Goal: Task Accomplishment & Management: Use online tool/utility

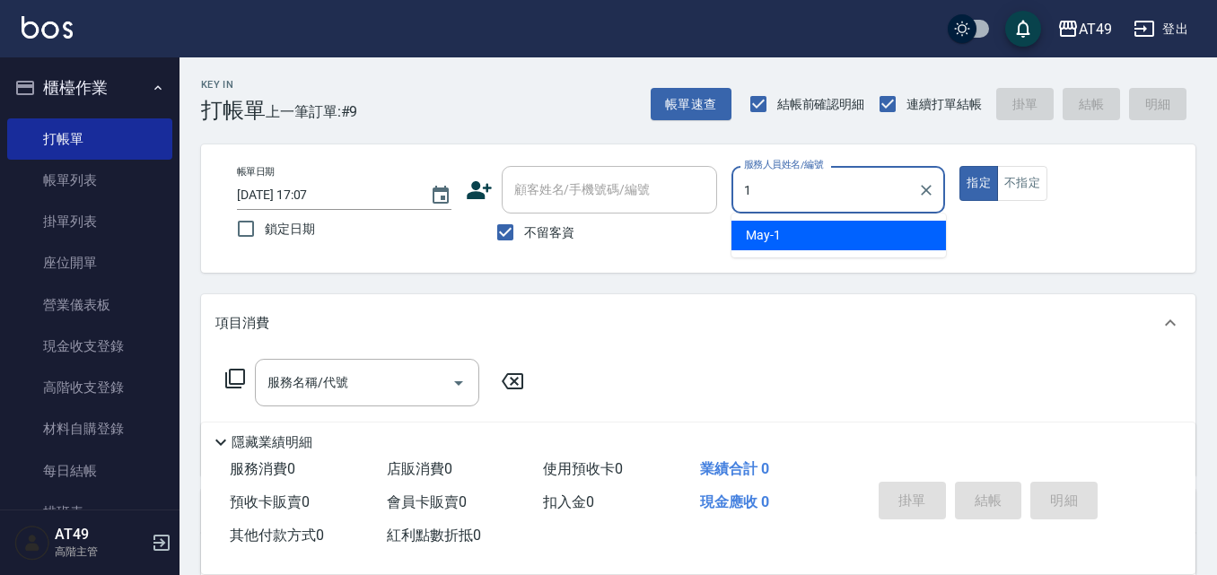
type input "May-1"
type button "true"
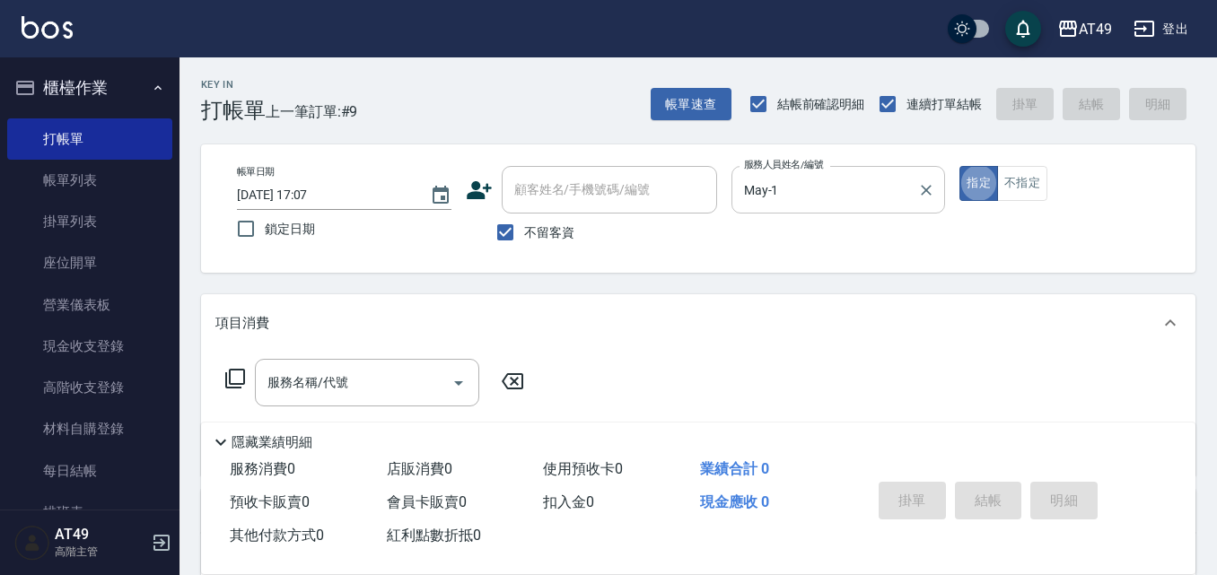
click at [797, 179] on input "May-1" at bounding box center [824, 189] width 171 height 31
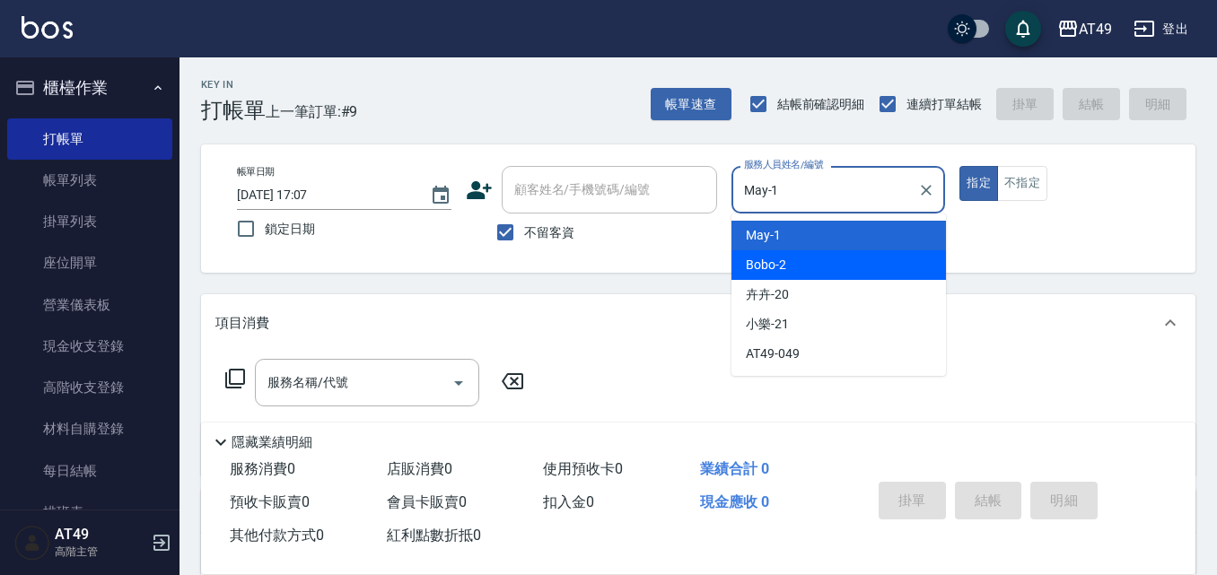
click at [787, 251] on div "Bobo -2" at bounding box center [838, 265] width 214 height 30
type input "Bobo-2"
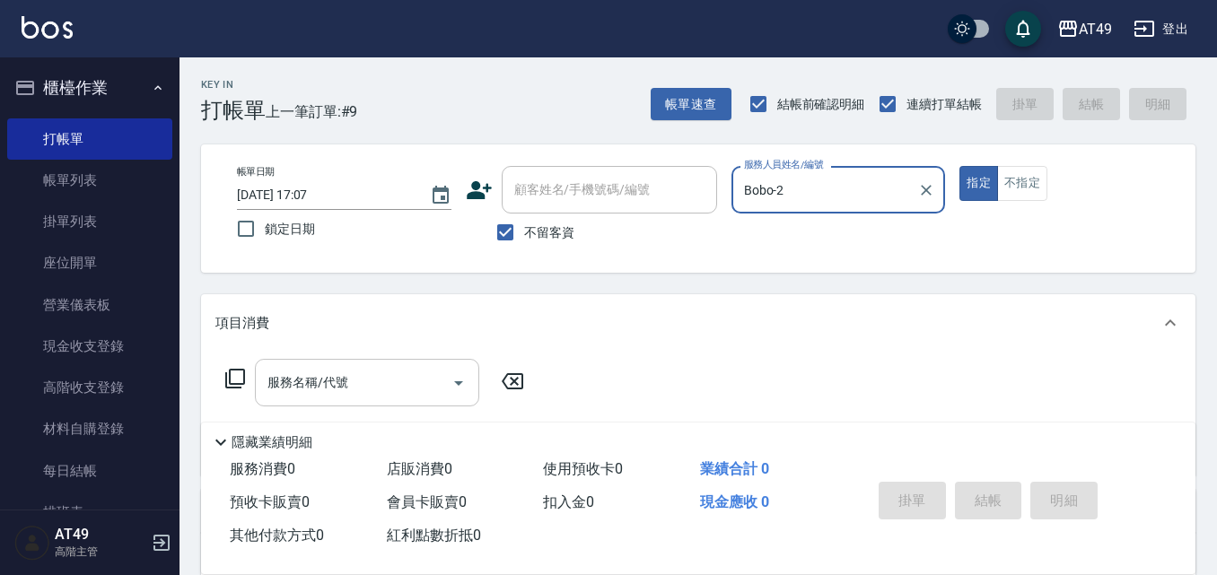
click at [448, 383] on icon "Open" at bounding box center [459, 383] width 22 height 22
click at [243, 387] on icon at bounding box center [235, 379] width 22 height 22
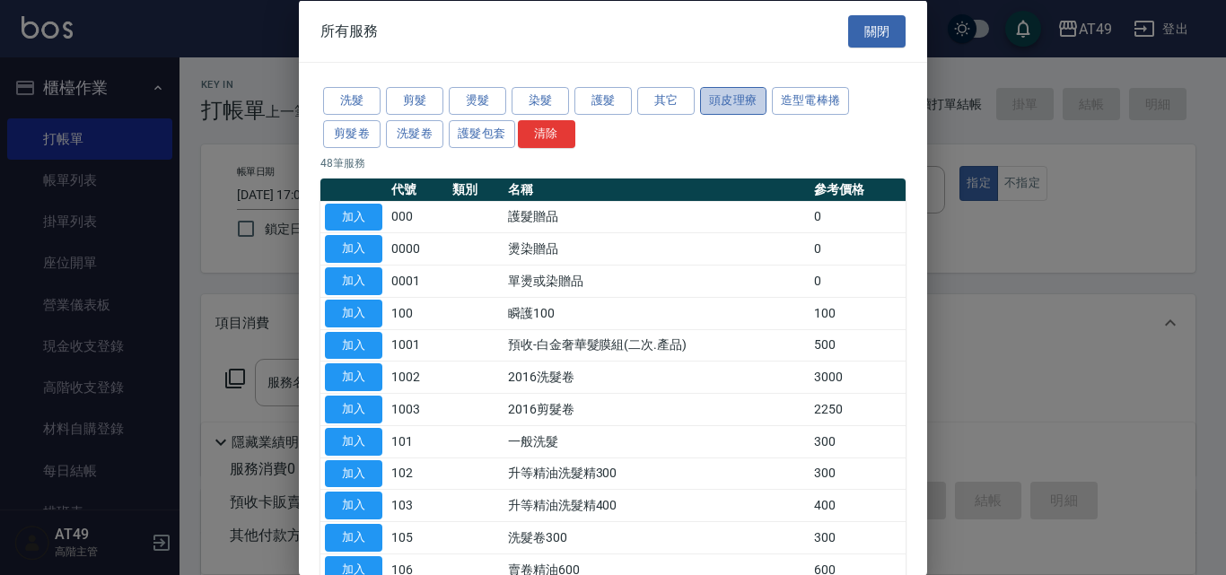
click at [738, 107] on button "頭皮理療" at bounding box center [733, 101] width 66 height 28
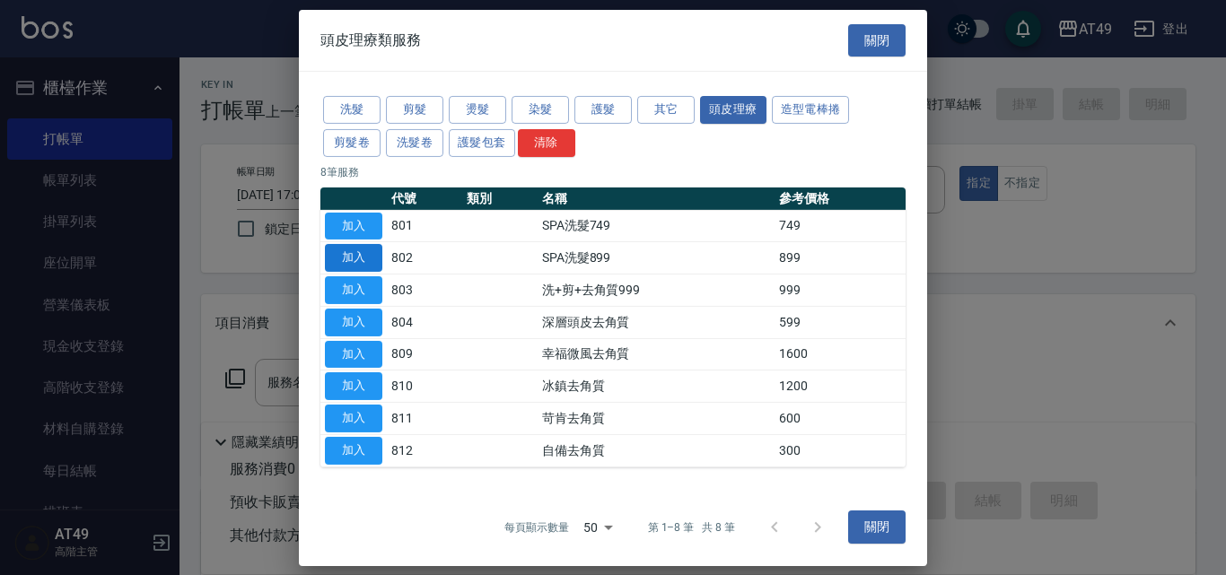
click at [352, 263] on button "加入" at bounding box center [353, 258] width 57 height 28
type input "SPA洗髮899(802)"
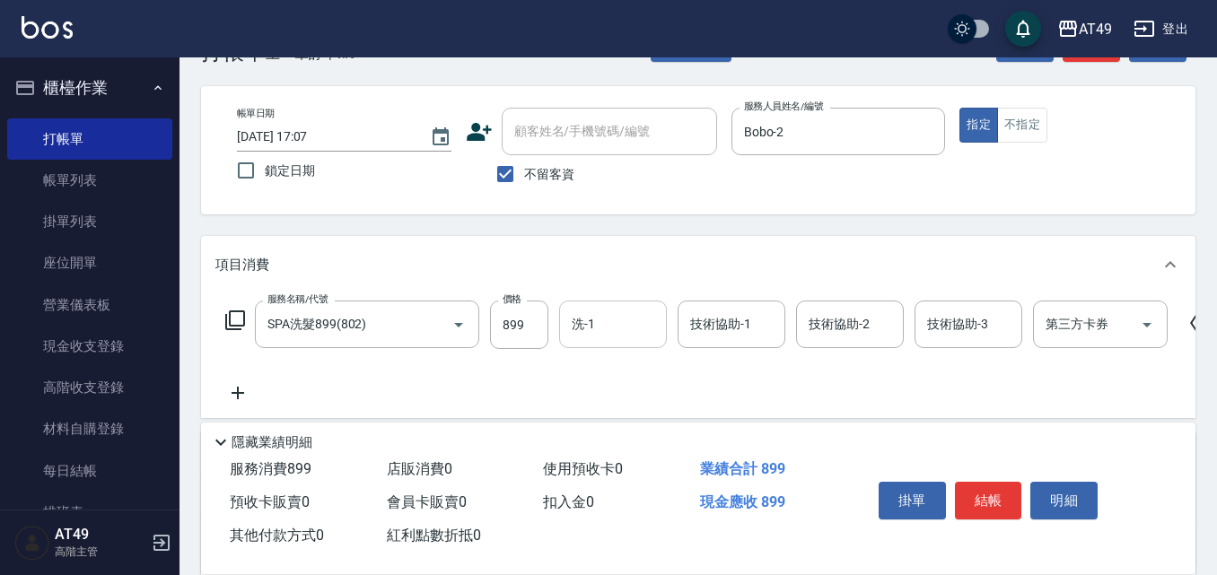
scroll to position [90, 0]
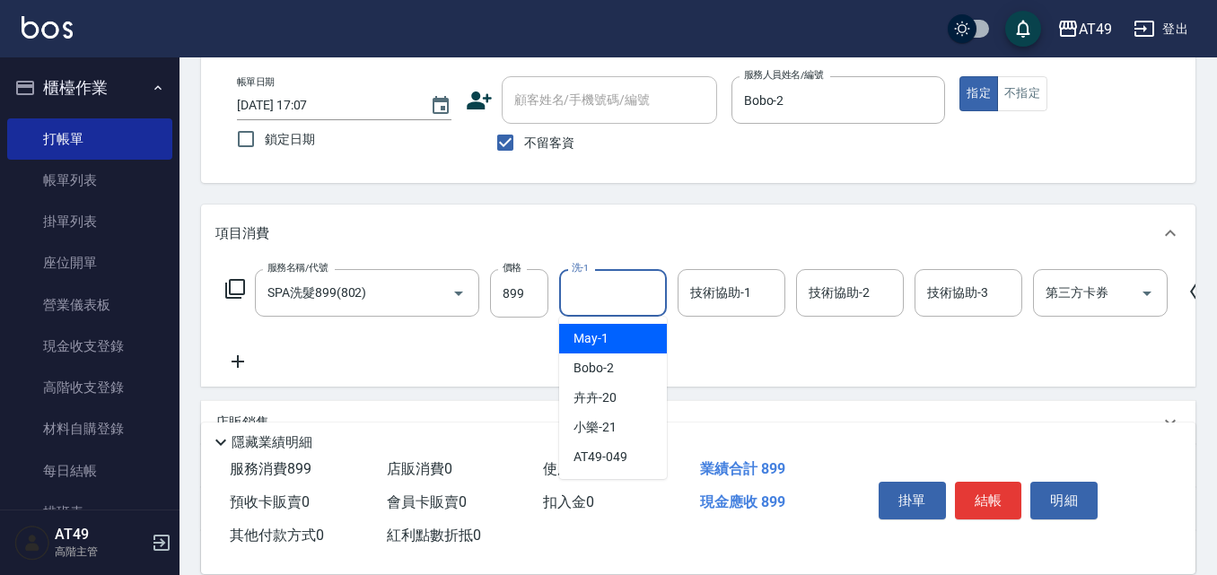
click at [608, 291] on input "洗-1" at bounding box center [613, 292] width 92 height 31
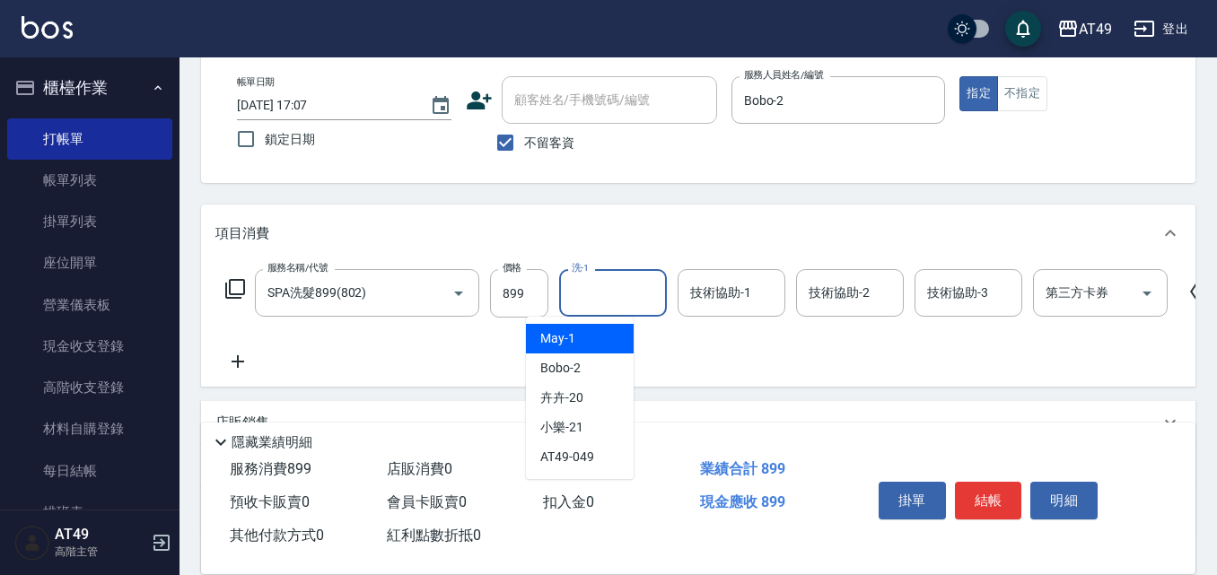
scroll to position [0, 42]
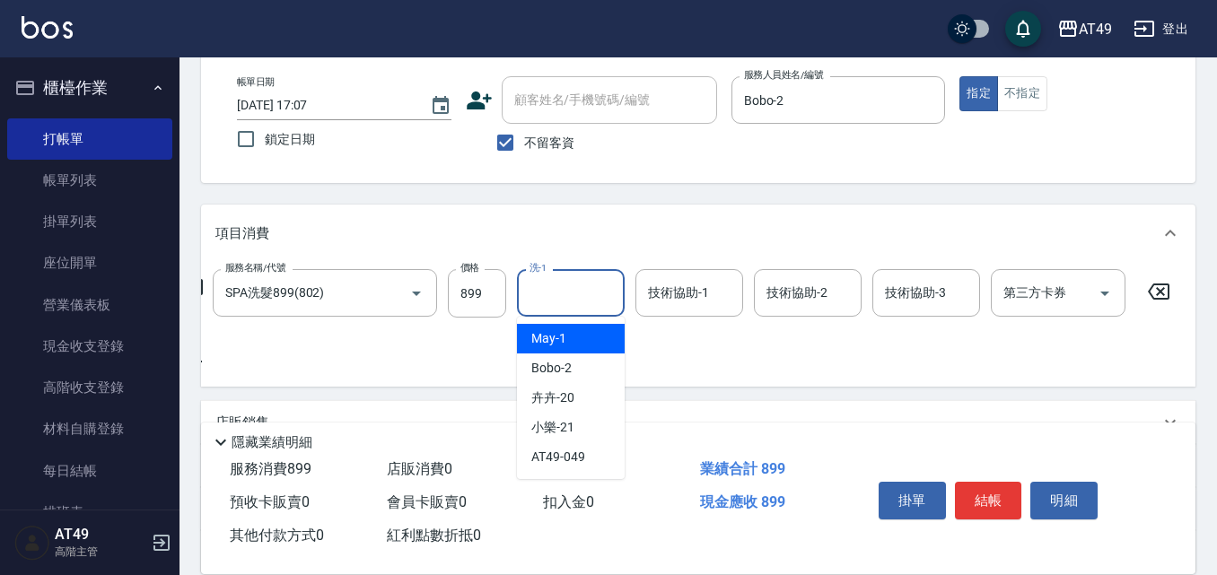
click at [1154, 285] on icon at bounding box center [1159, 292] width 22 height 16
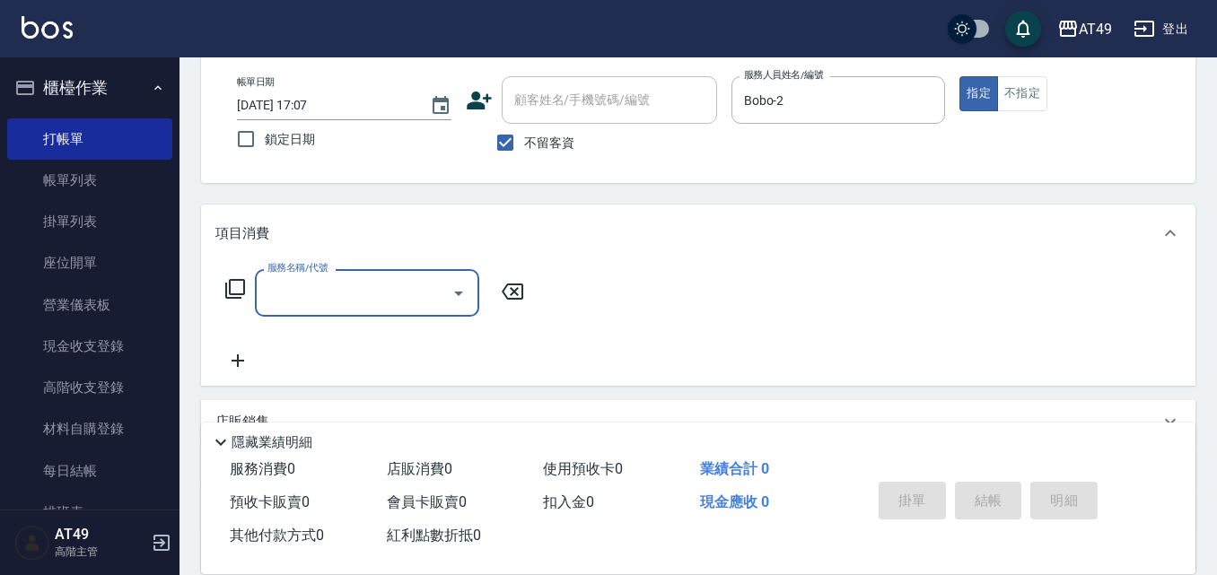
scroll to position [0, 0]
click at [299, 293] on input "服務名稱/代號" at bounding box center [353, 292] width 181 height 31
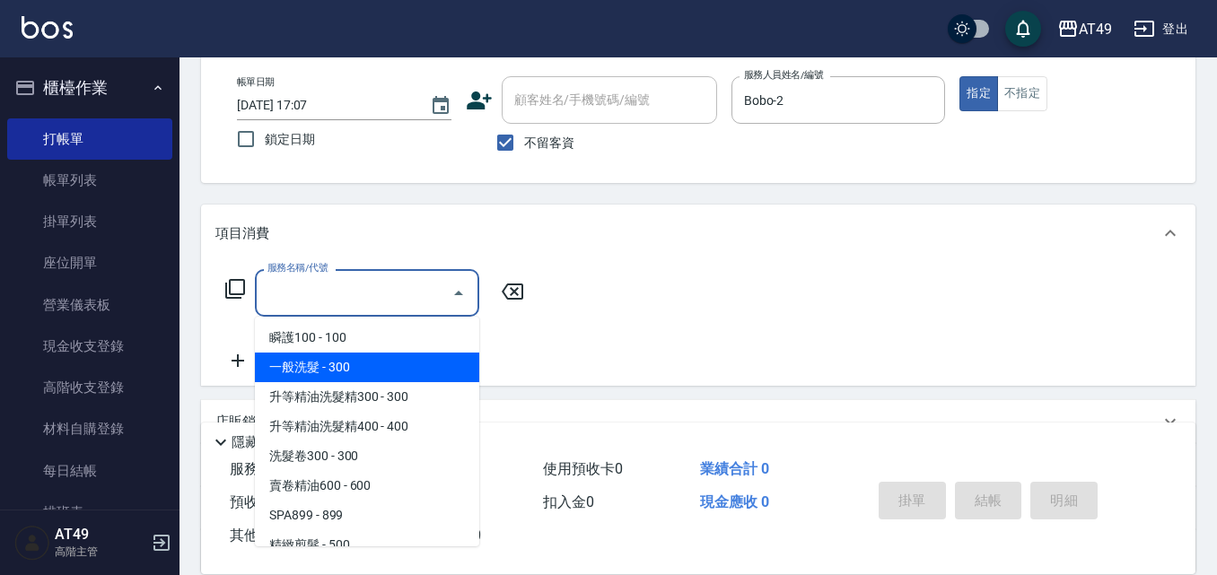
scroll to position [179, 0]
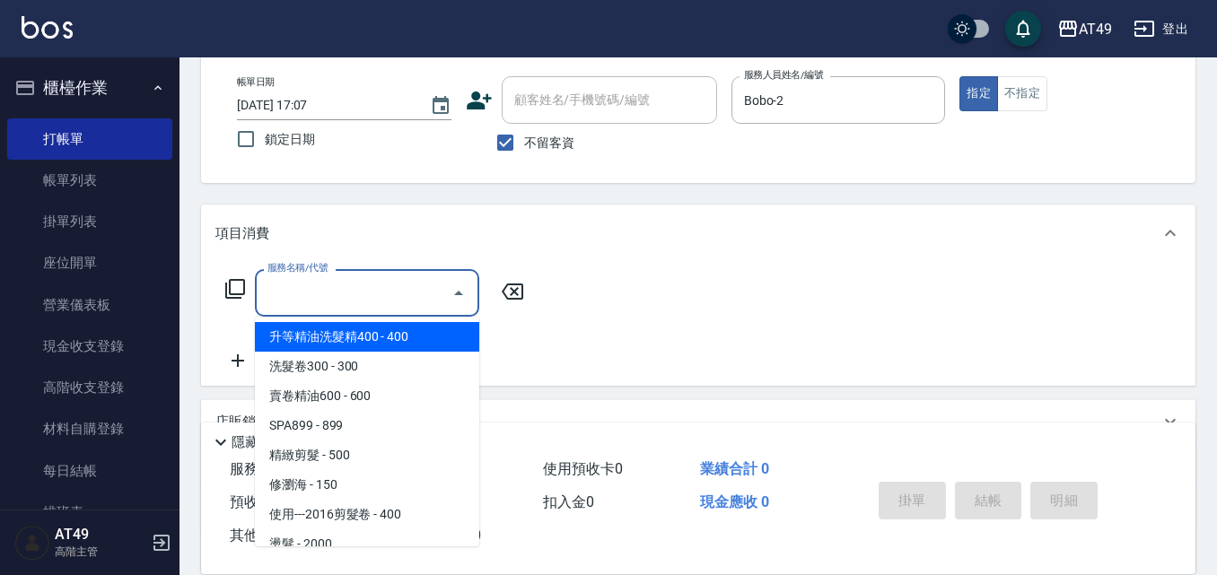
click at [236, 293] on icon at bounding box center [235, 289] width 22 height 22
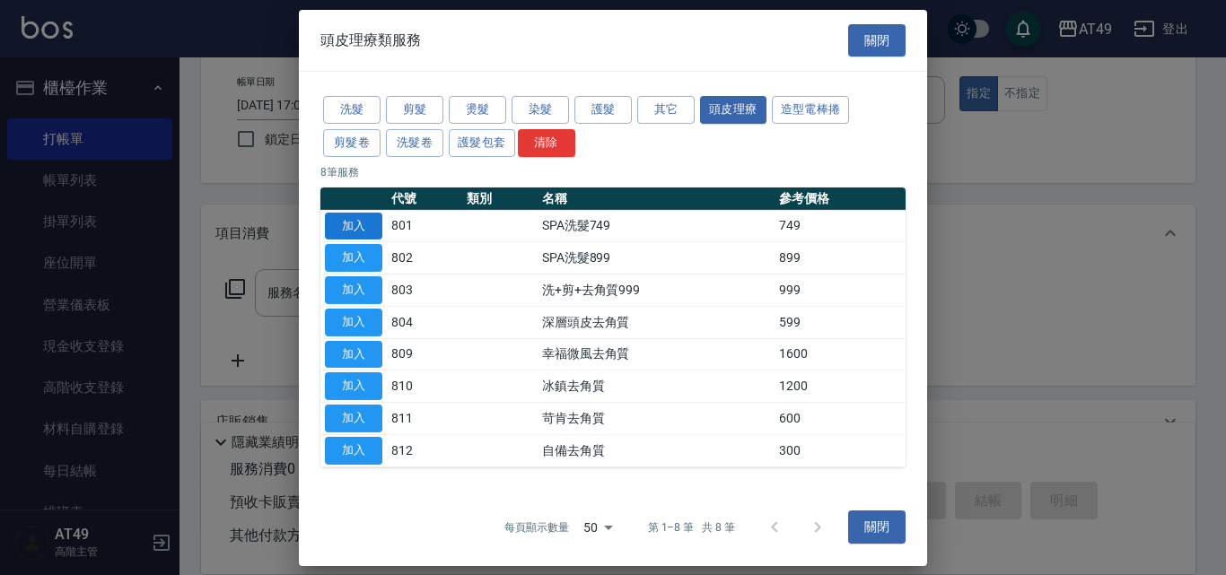
click at [363, 229] on button "加入" at bounding box center [353, 226] width 57 height 28
type input "SPA洗髮749(801)"
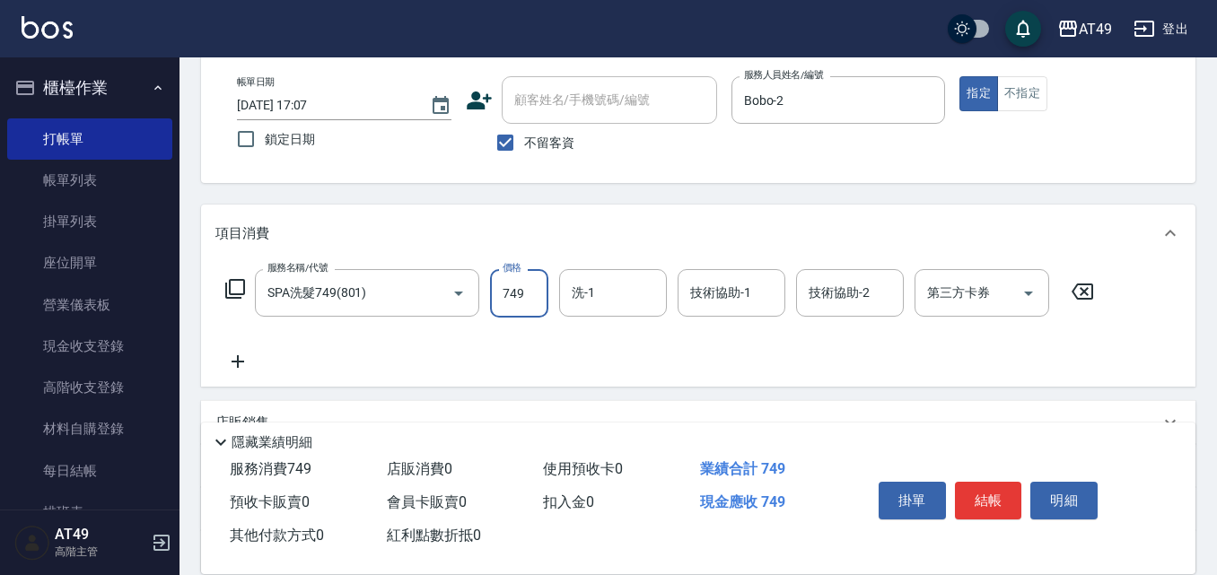
click at [536, 306] on input "749" at bounding box center [519, 293] width 58 height 48
type input "899"
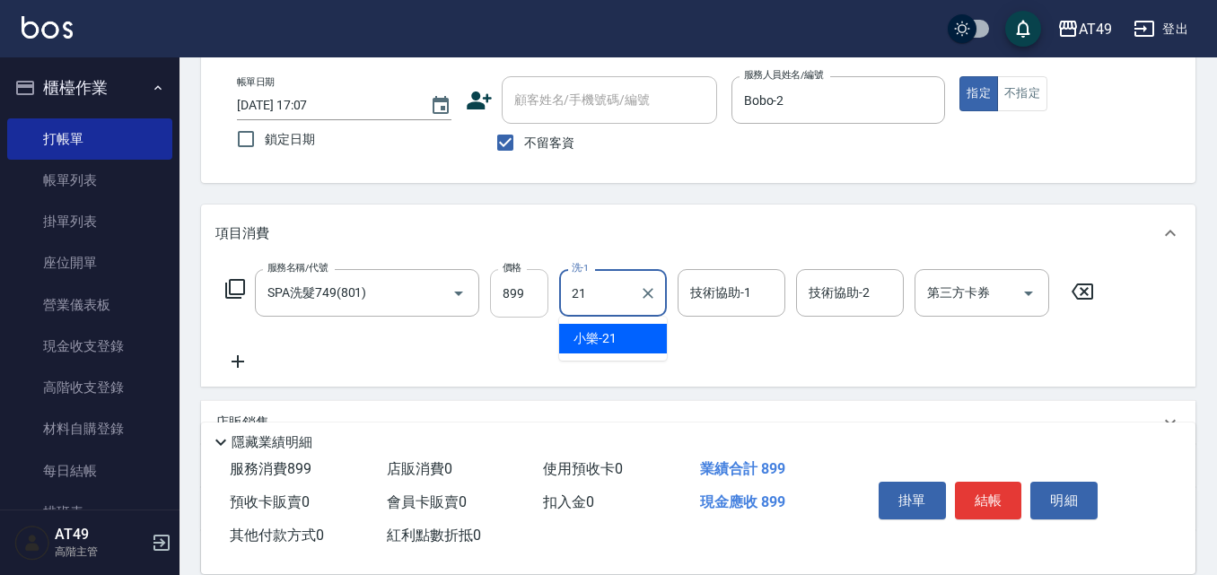
type input "小樂-21"
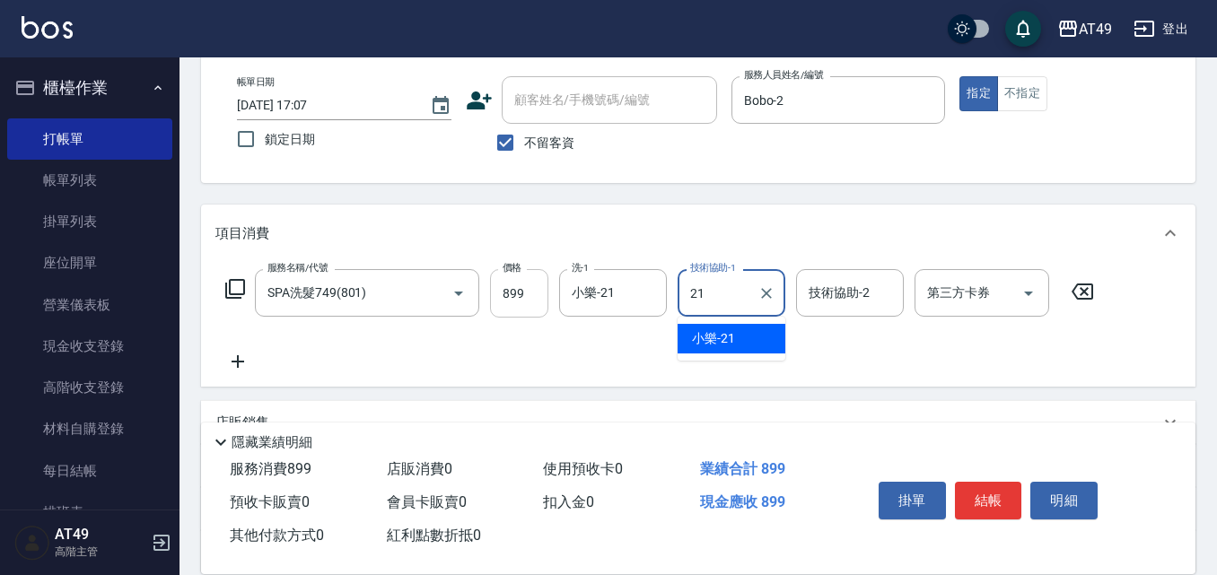
type input "小樂-21"
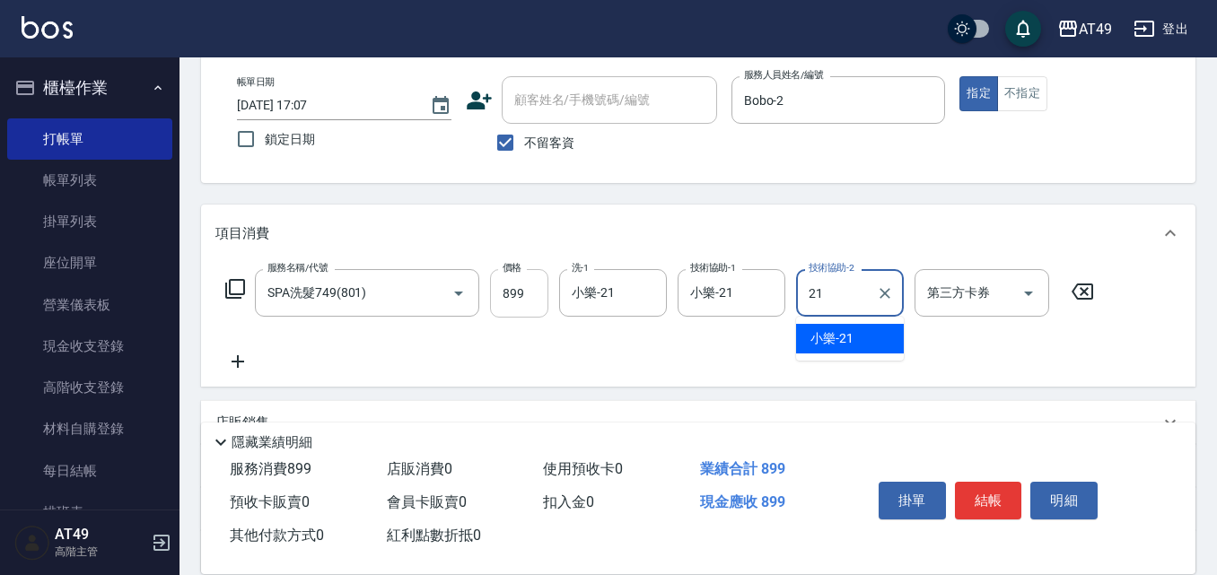
type input "小樂-21"
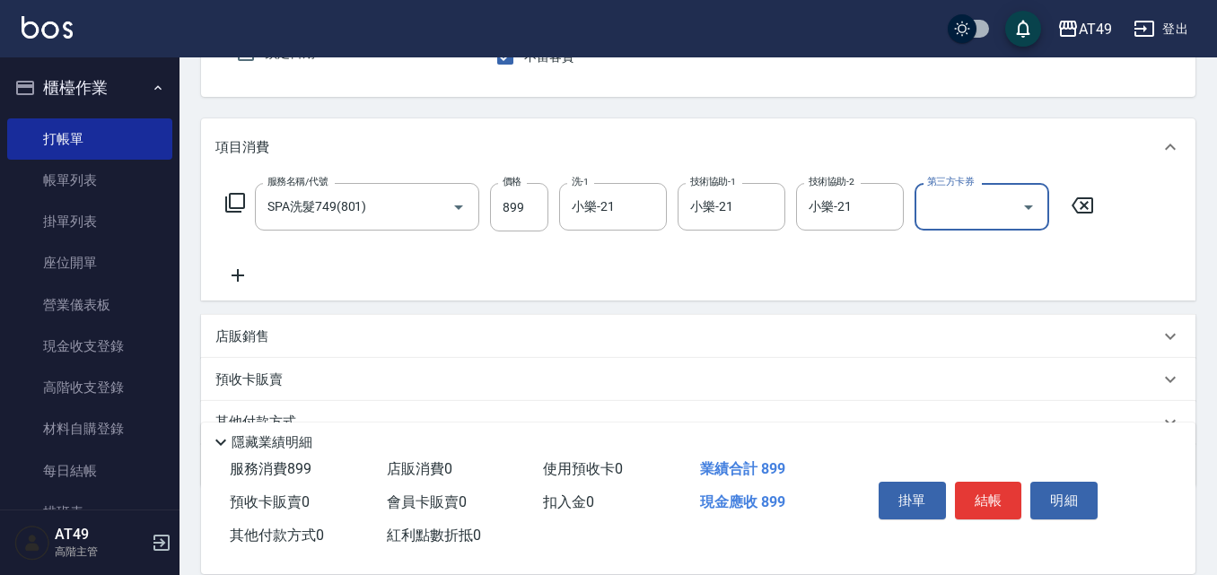
scroll to position [260, 0]
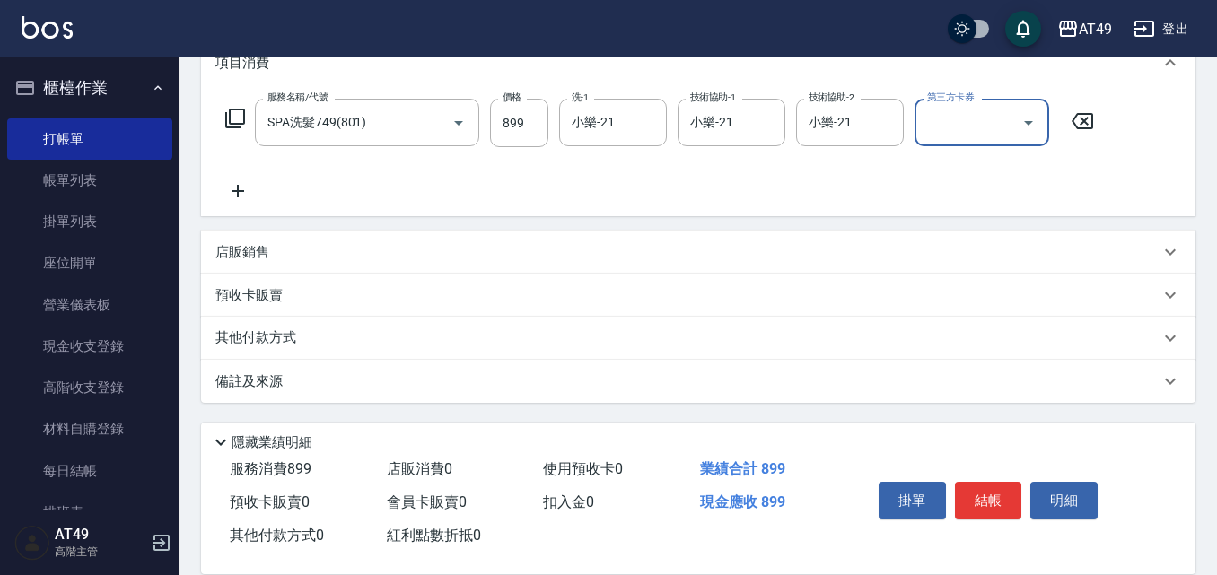
click at [229, 255] on p "店販銷售" at bounding box center [242, 252] width 54 height 19
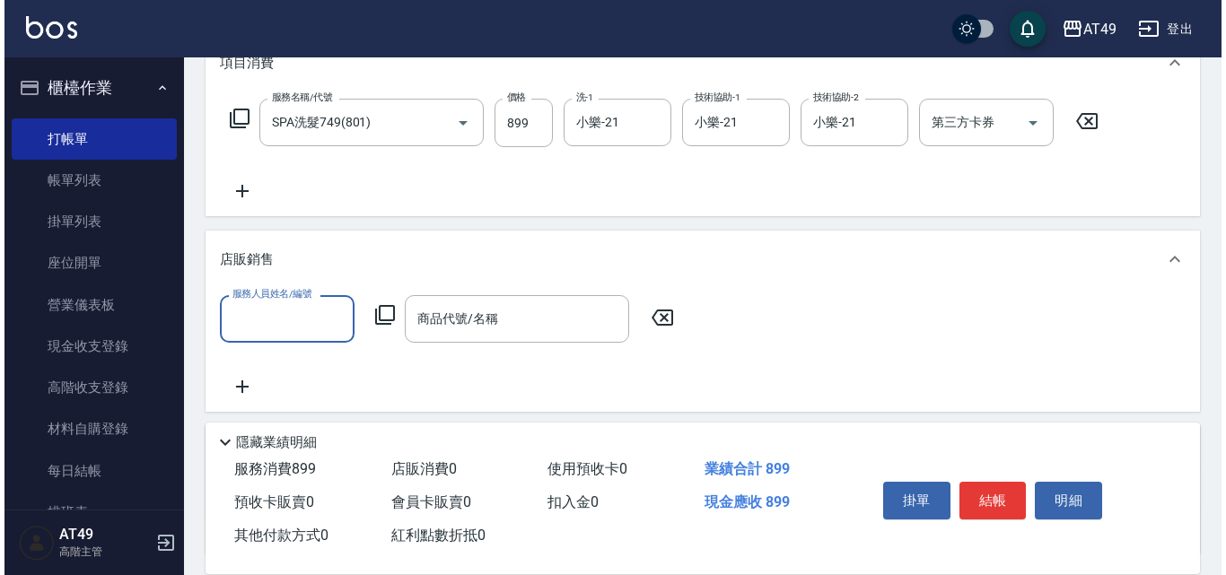
scroll to position [0, 0]
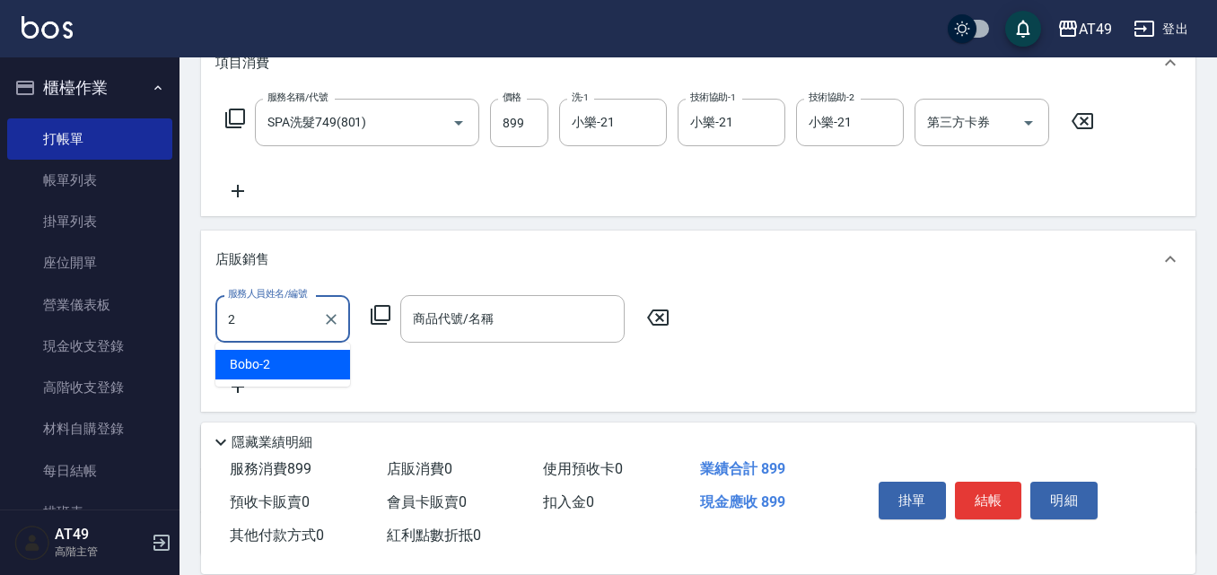
type input "Bobo-2"
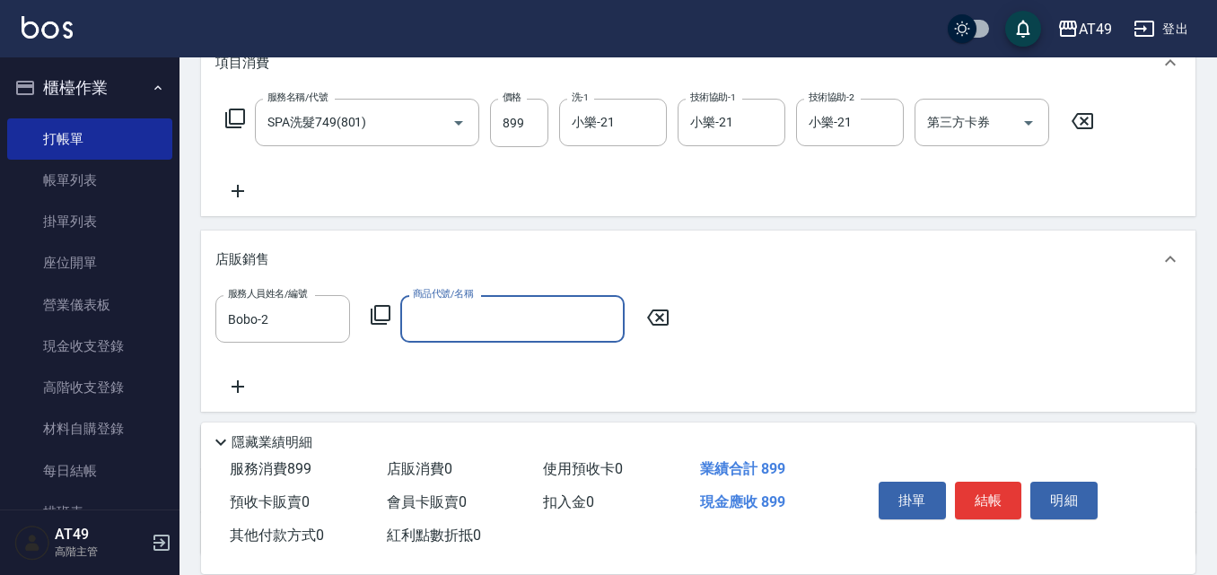
click at [371, 310] on icon at bounding box center [381, 315] width 22 height 22
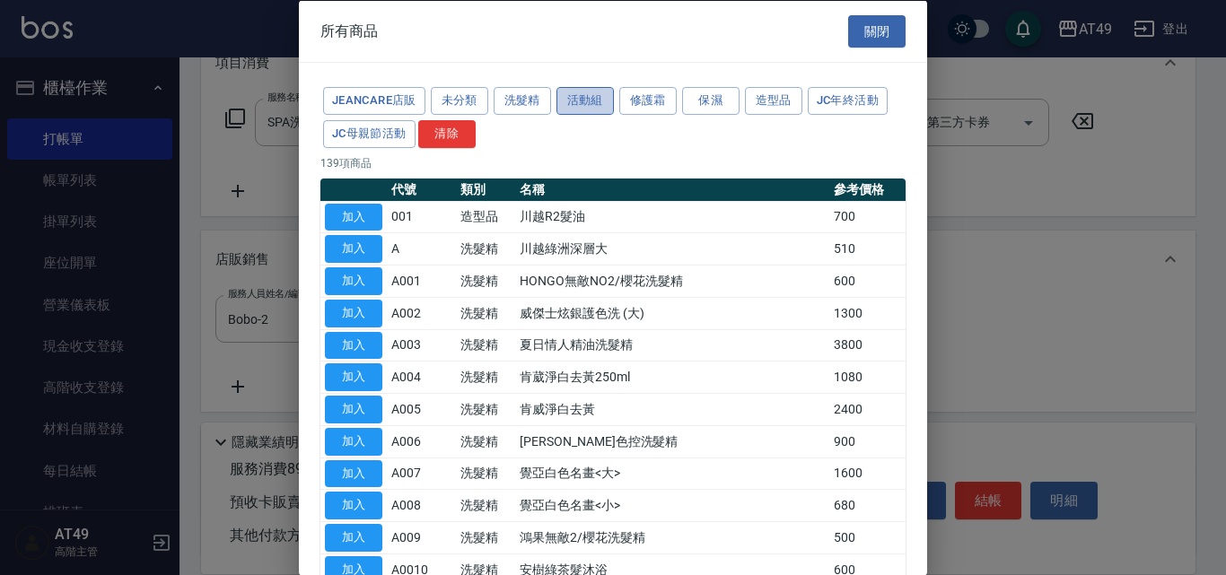
click at [558, 90] on button "活動組" at bounding box center [584, 101] width 57 height 28
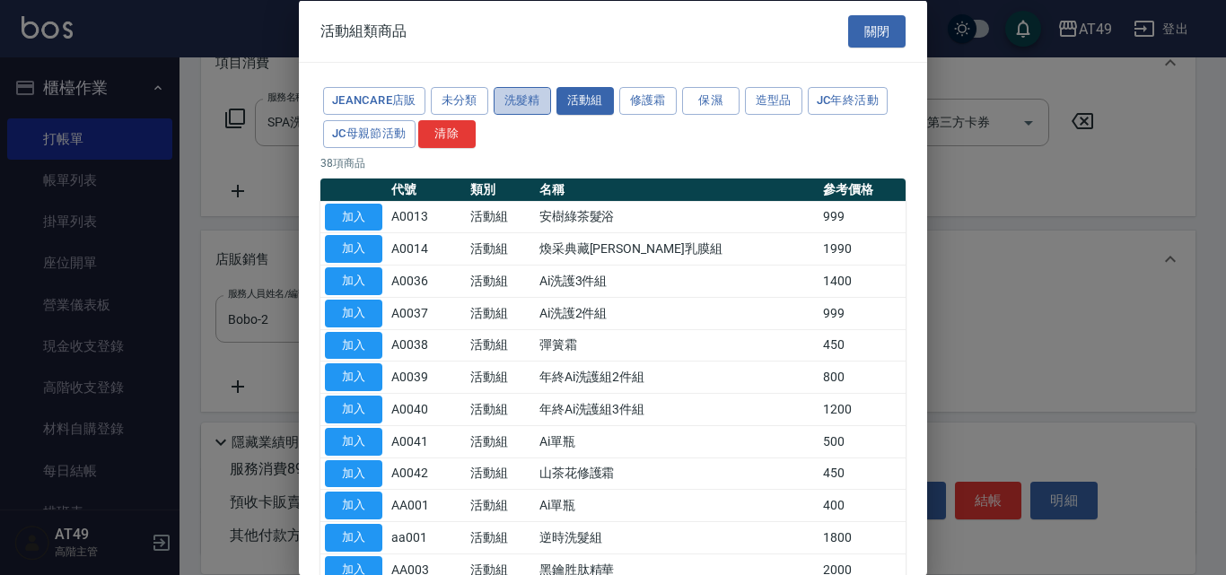
click at [521, 106] on button "洗髮精" at bounding box center [522, 101] width 57 height 28
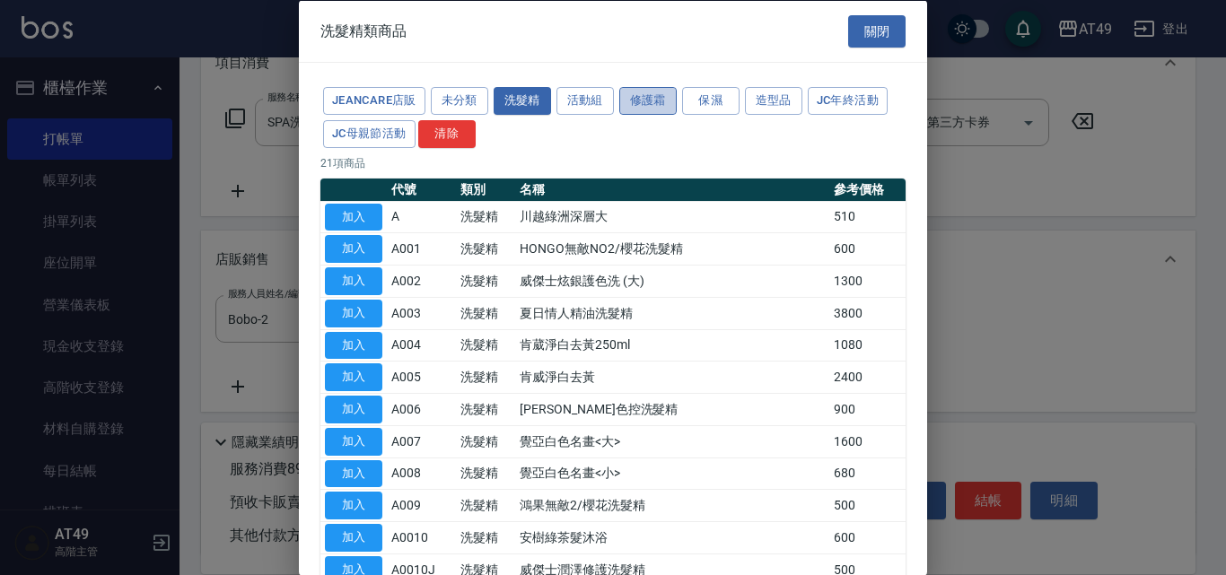
click at [649, 101] on button "修護霜" at bounding box center [647, 101] width 57 height 28
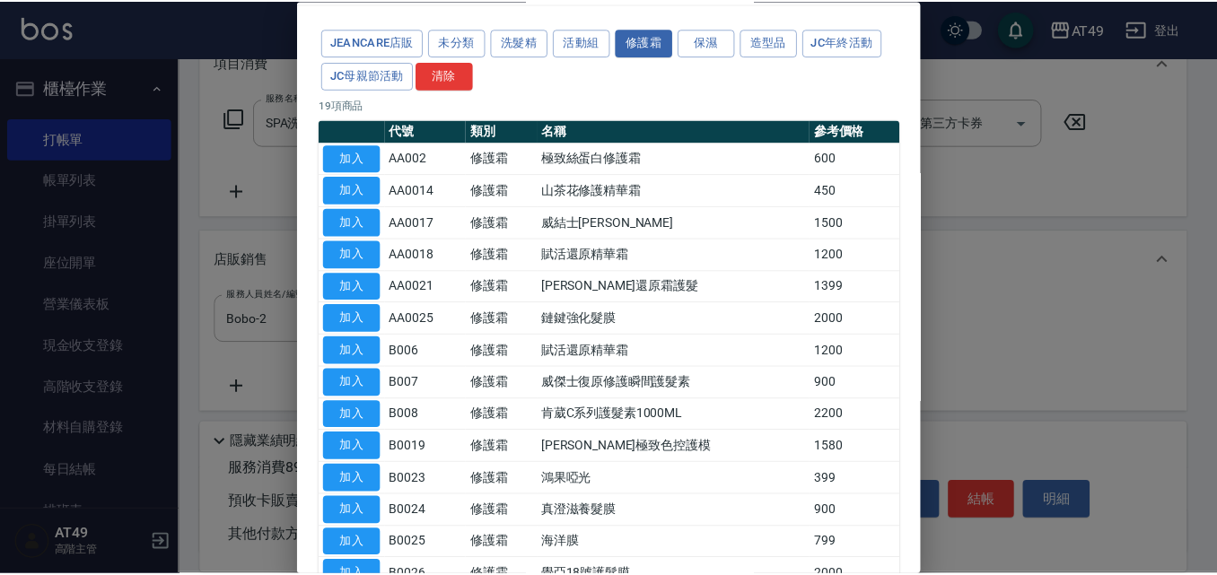
scroll to position [90, 0]
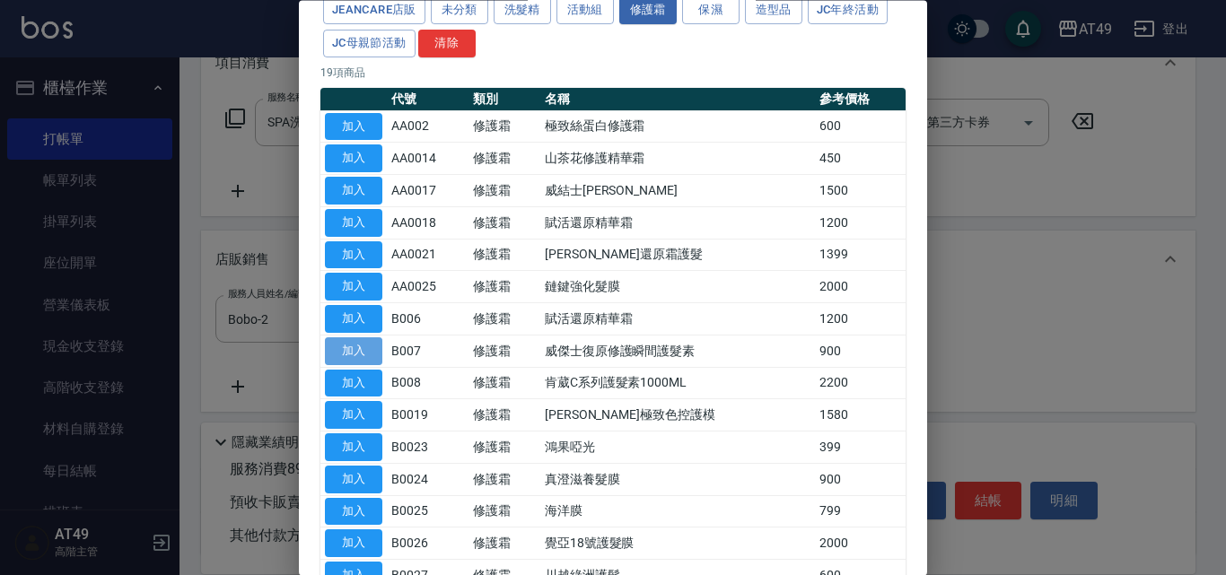
click at [354, 348] on button "加入" at bounding box center [353, 351] width 57 height 28
type input "威傑士復原修護瞬間護髮素"
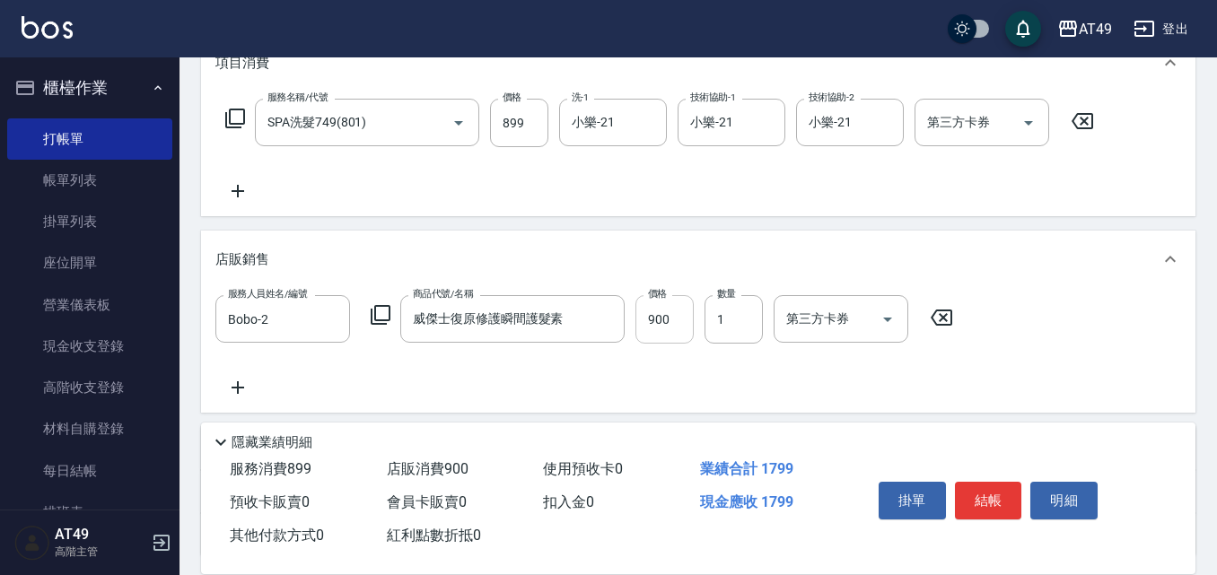
click at [687, 329] on input "900" at bounding box center [664, 319] width 58 height 48
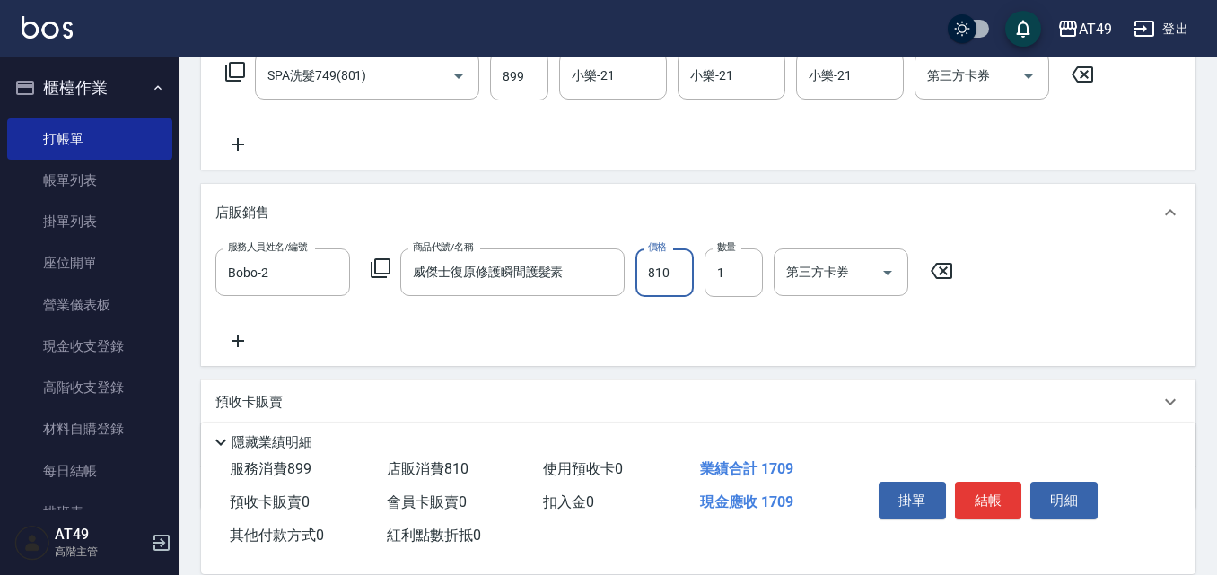
scroll to position [350, 0]
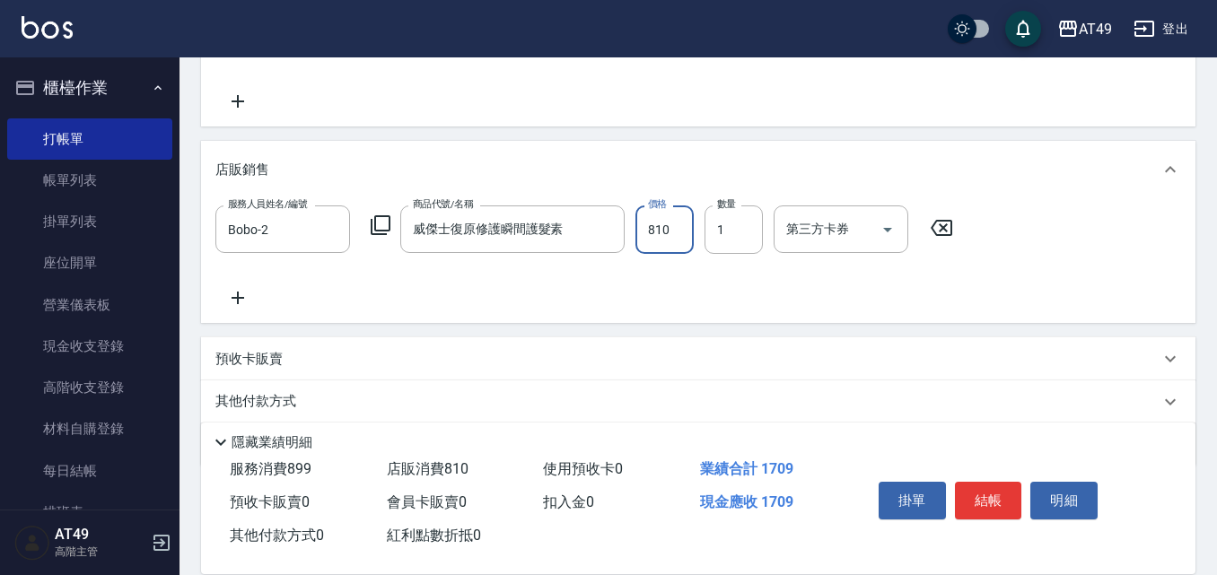
type input "810"
click at [232, 290] on icon at bounding box center [237, 298] width 45 height 22
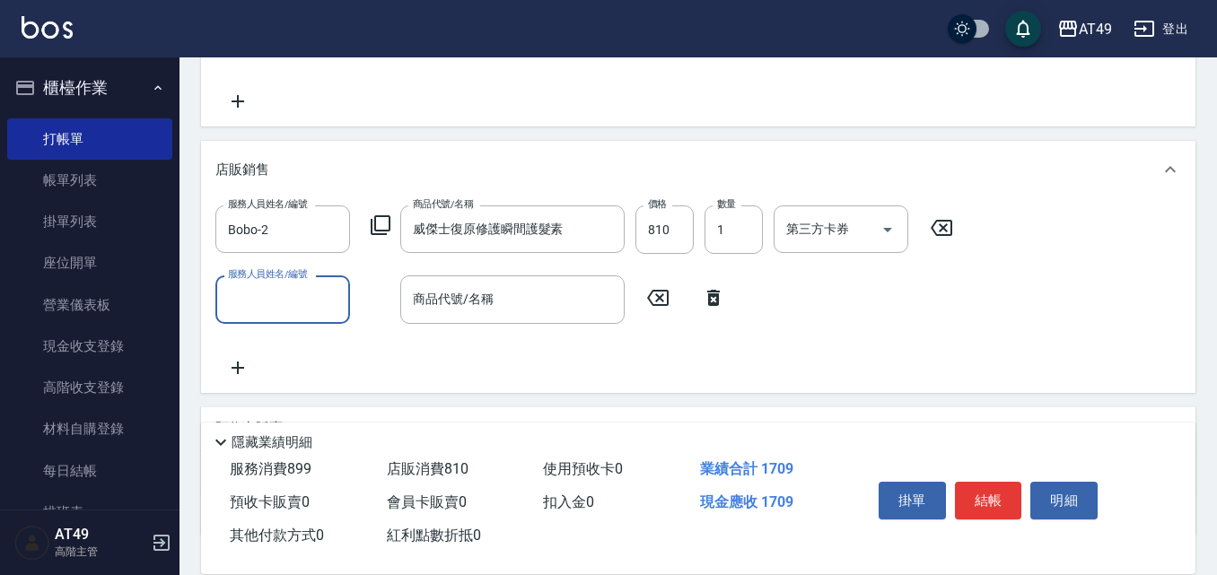
click at [249, 296] on input "服務人員姓名/編號" at bounding box center [282, 299] width 118 height 31
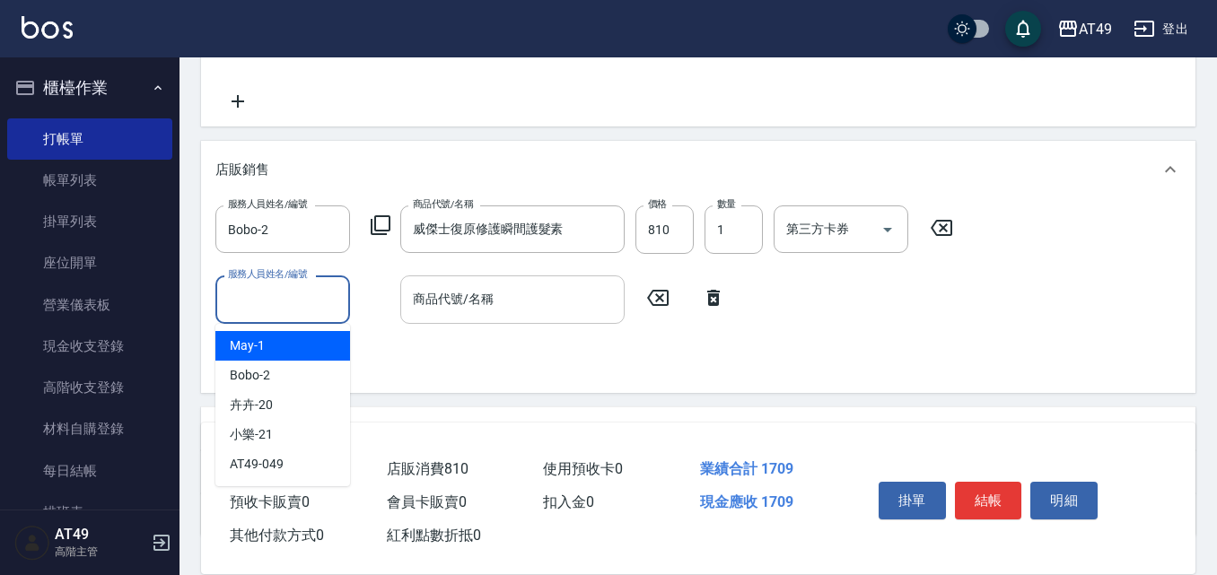
click at [507, 316] on div "商品代號/名稱" at bounding box center [512, 299] width 224 height 48
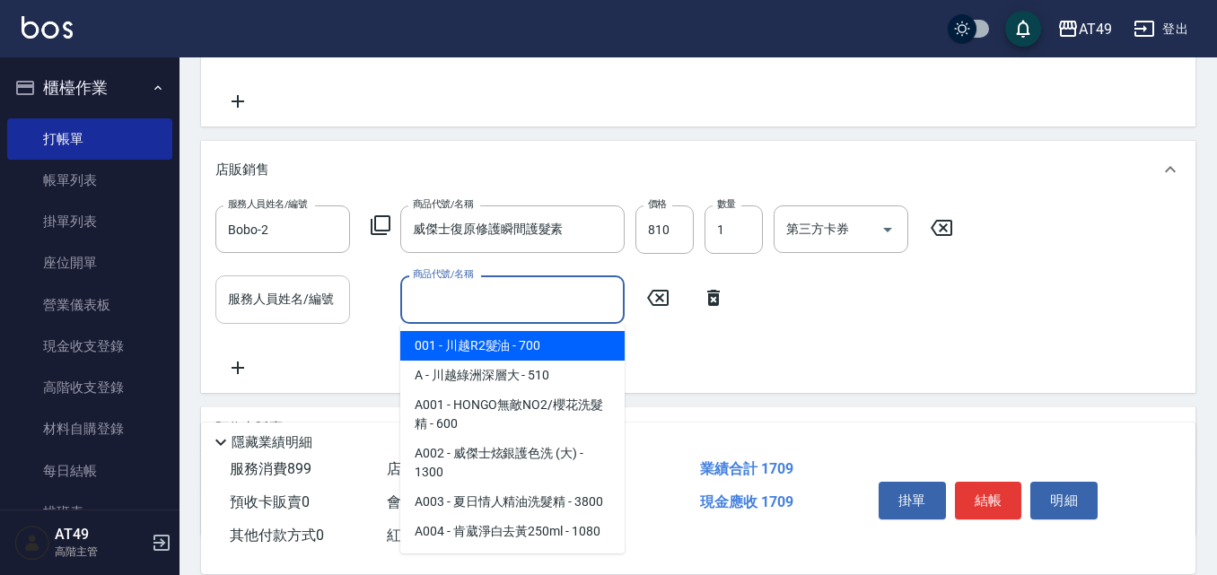
click at [276, 316] on div "服務人員姓名/編號" at bounding box center [282, 299] width 135 height 48
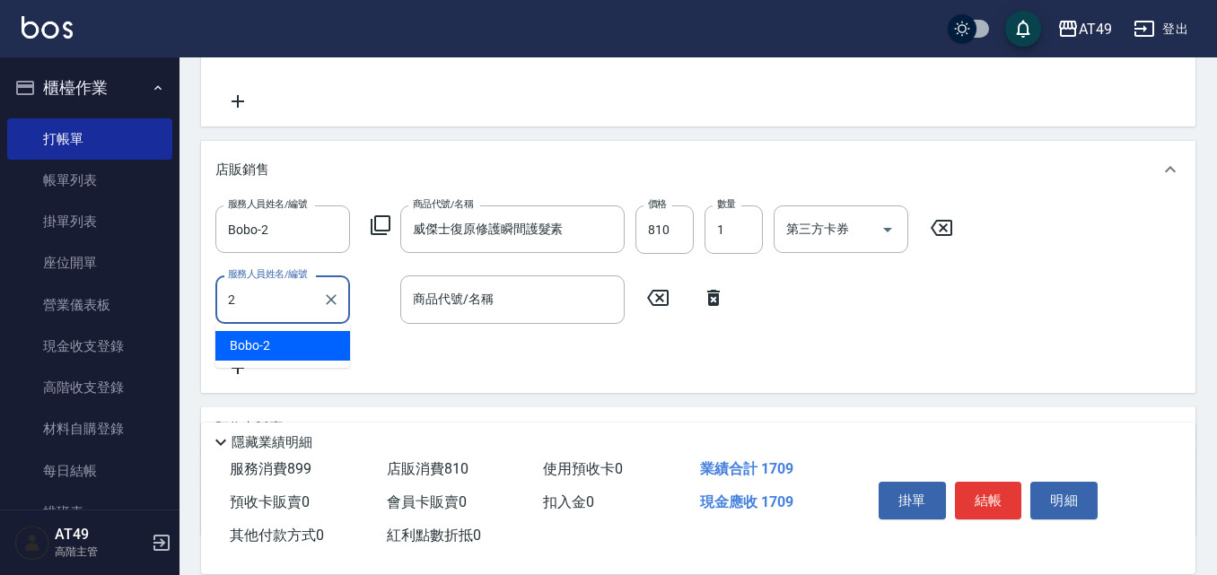
type input "Bobo-2"
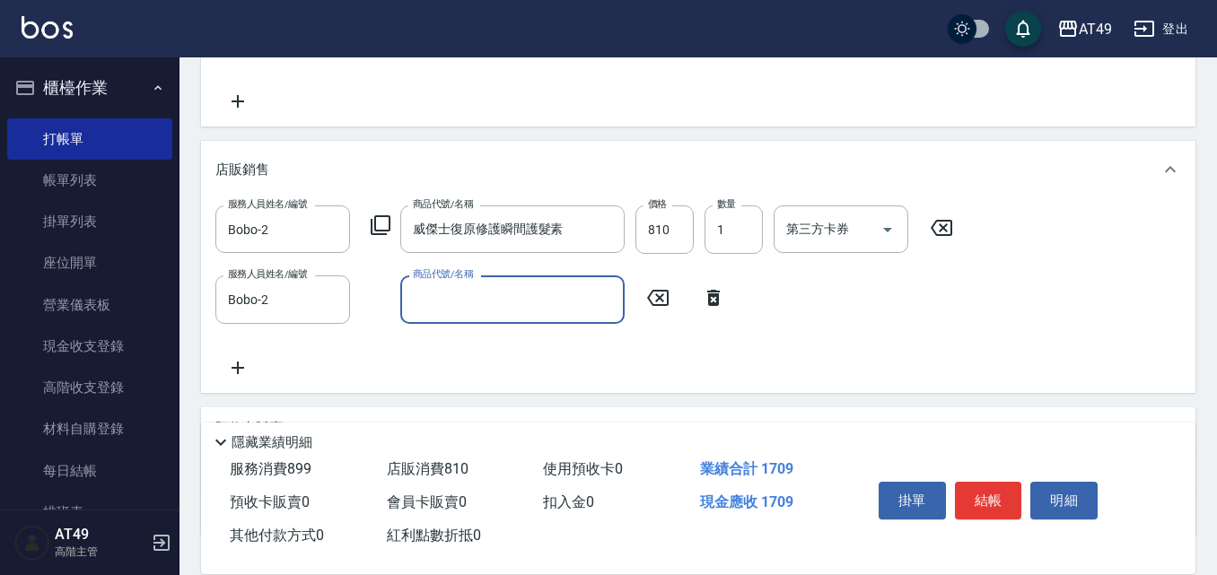
click at [495, 321] on div "商品代號/名稱" at bounding box center [512, 299] width 224 height 48
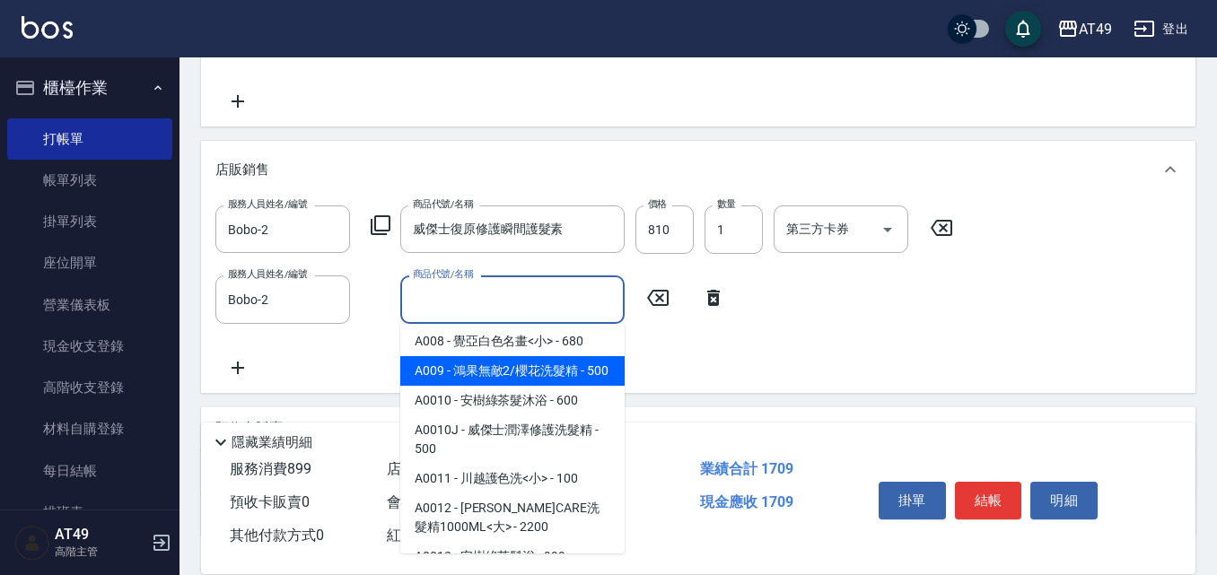
scroll to position [359, 0]
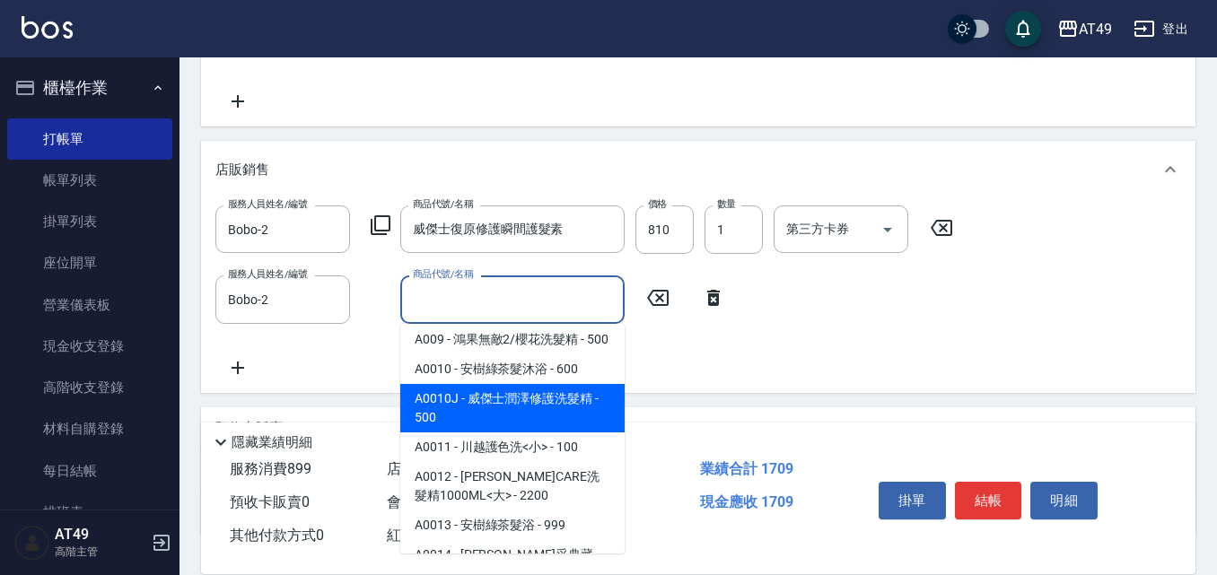
click at [487, 424] on span "A0010J - 威傑士潤澤修護洗髮精 - 500" at bounding box center [512, 408] width 224 height 48
type input "威傑士潤澤修護洗髮精"
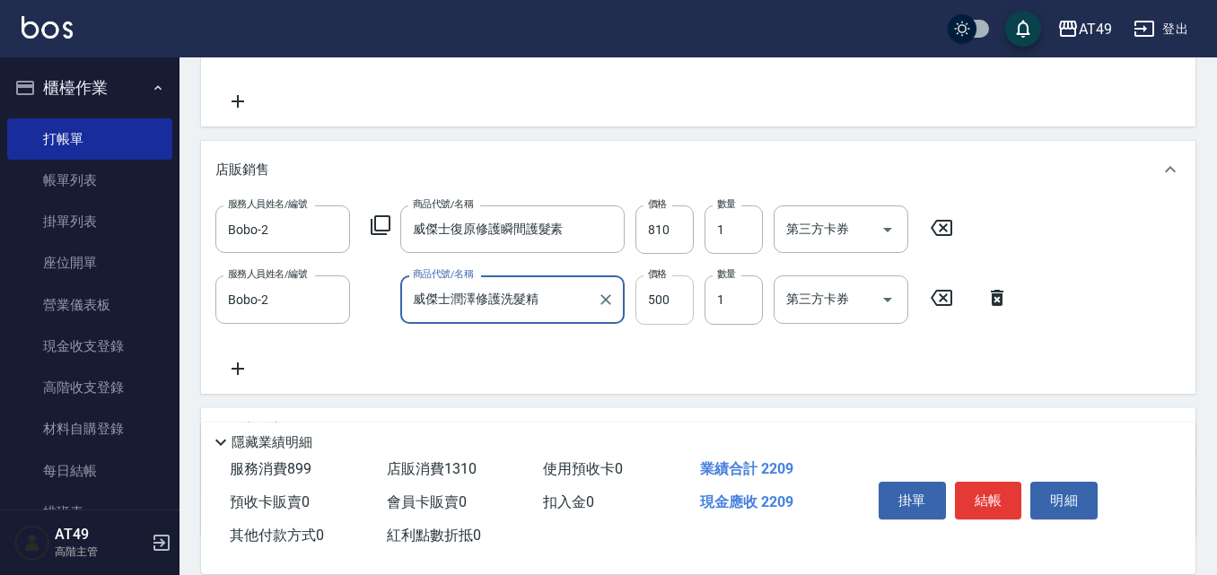
click at [668, 306] on input "500" at bounding box center [664, 299] width 58 height 48
type input "450"
click at [817, 372] on div "服務人員姓名/編號 Bobo-2 服務人員姓名/編號 商品代號/名稱 威傑士復原修護瞬間護髮素 商品代號/名稱 價格 810 價格 數量 1 數量 第三方卡券…" at bounding box center [698, 292] width 966 height 173
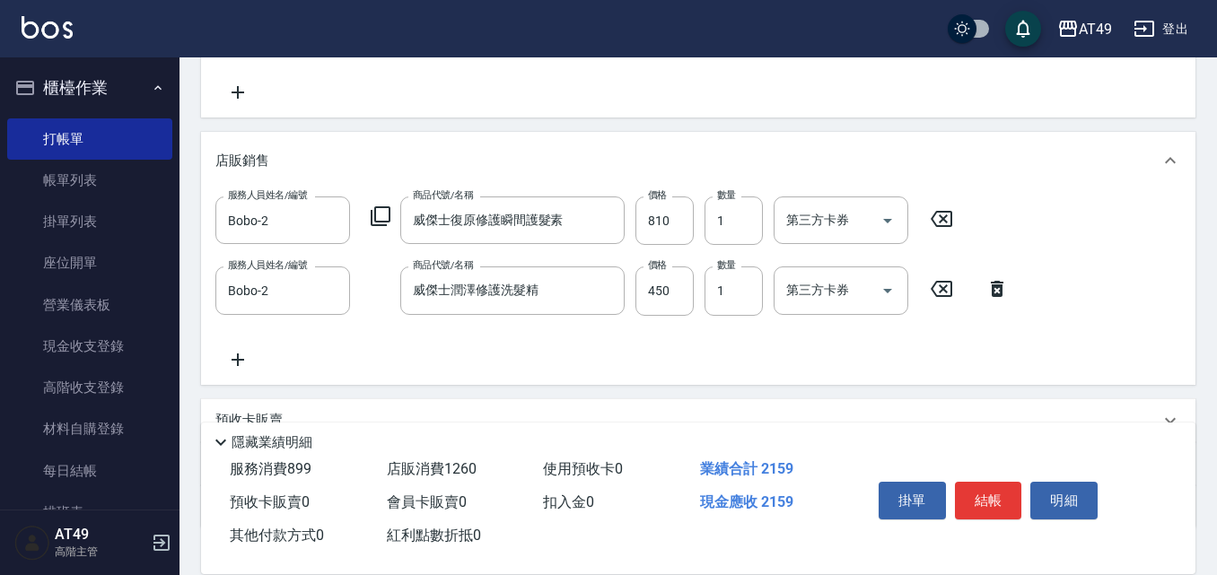
click at [826, 365] on div "服務人員姓名/編號 Bobo-2 服務人員姓名/編號 商品代號/名稱 威傑士復原修護瞬間護髮素 商品代號/名稱 價格 810 價格 數量 1 數量 第三方卡券…" at bounding box center [698, 283] width 966 height 173
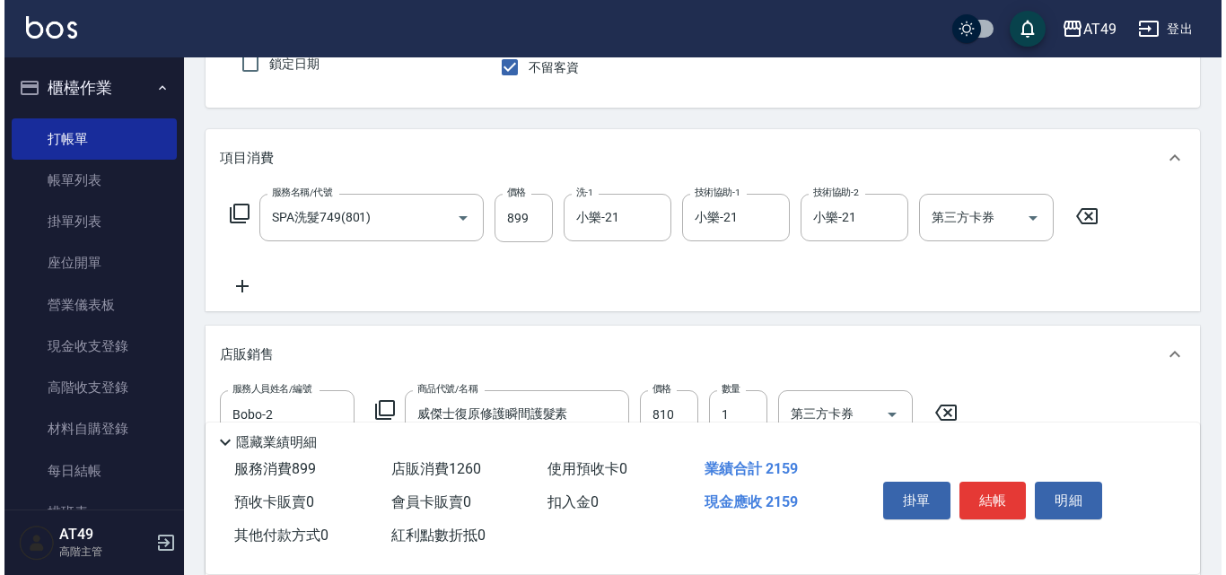
scroll to position [179, 0]
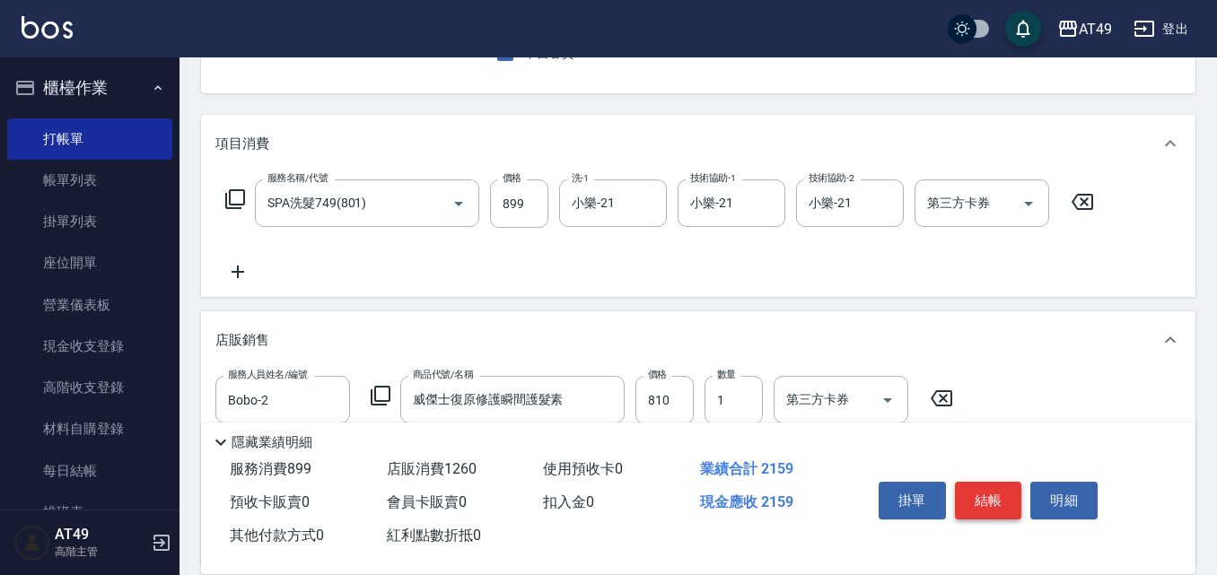
click at [965, 486] on button "結帳" at bounding box center [988, 501] width 67 height 38
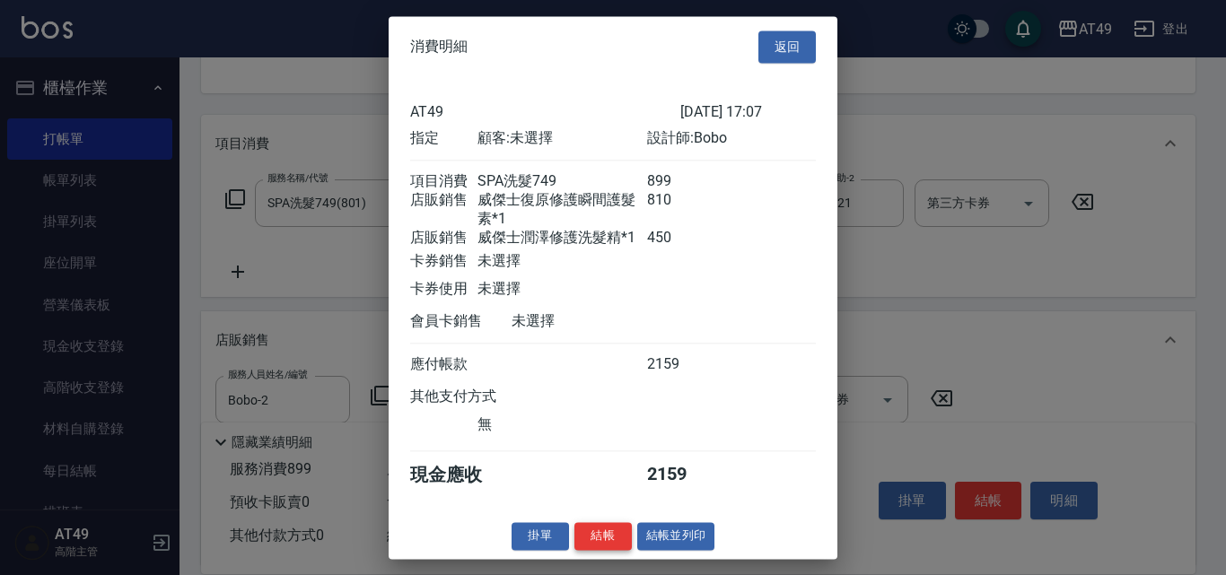
click at [591, 550] on button "結帳" at bounding box center [602, 536] width 57 height 28
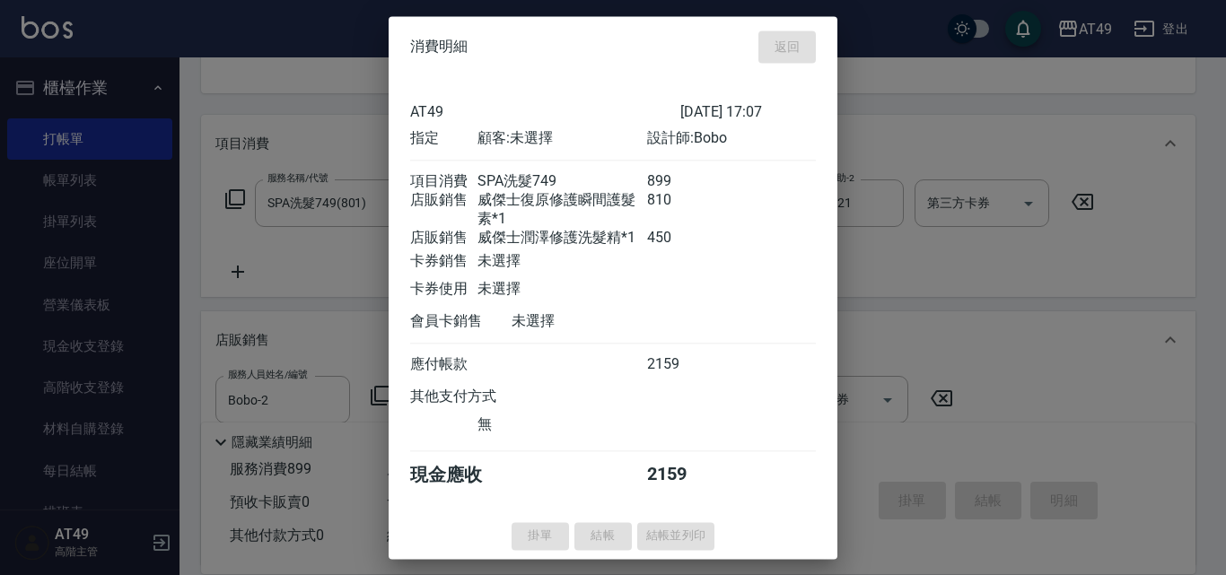
type input "[DATE] 18:18"
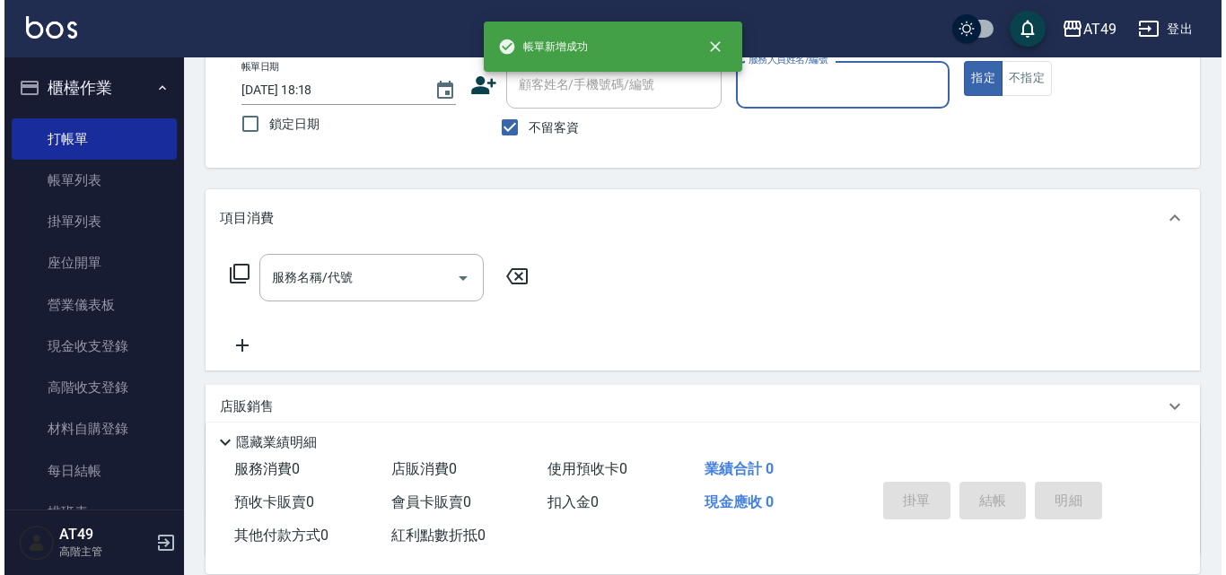
scroll to position [0, 0]
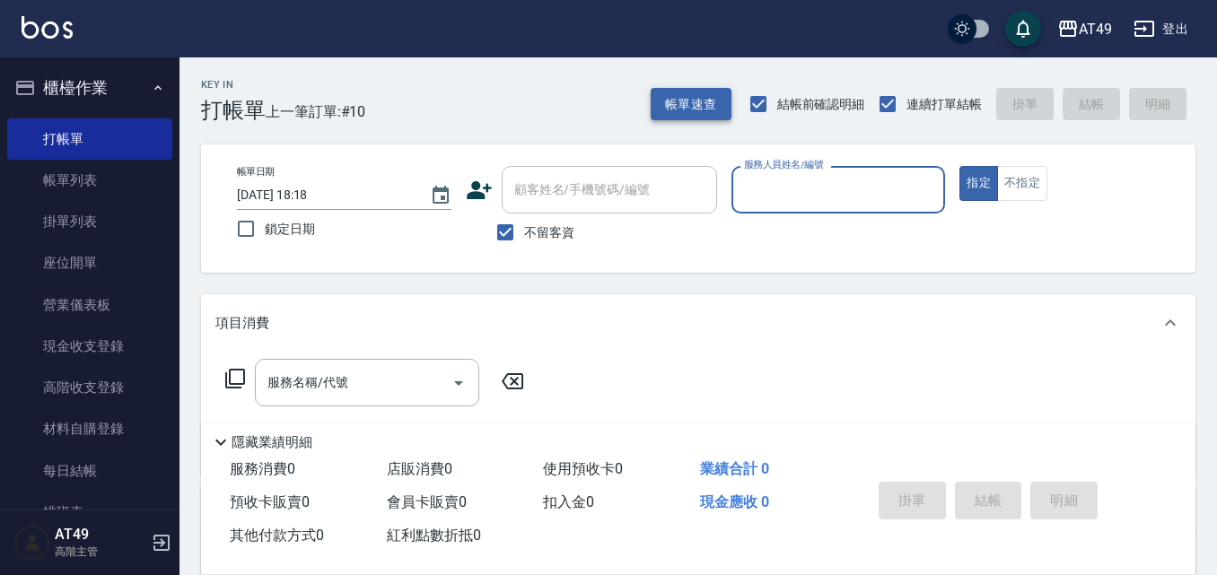
click at [717, 101] on button "帳單速查" at bounding box center [691, 104] width 81 height 33
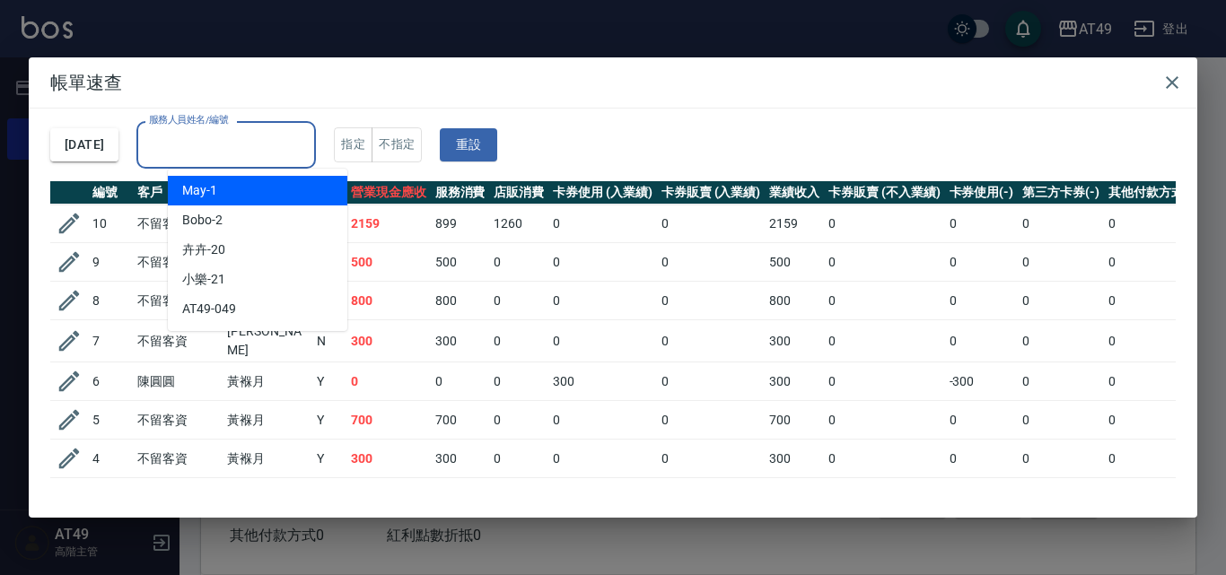
click at [296, 131] on input "服務人員姓名/編號" at bounding box center [225, 144] width 163 height 31
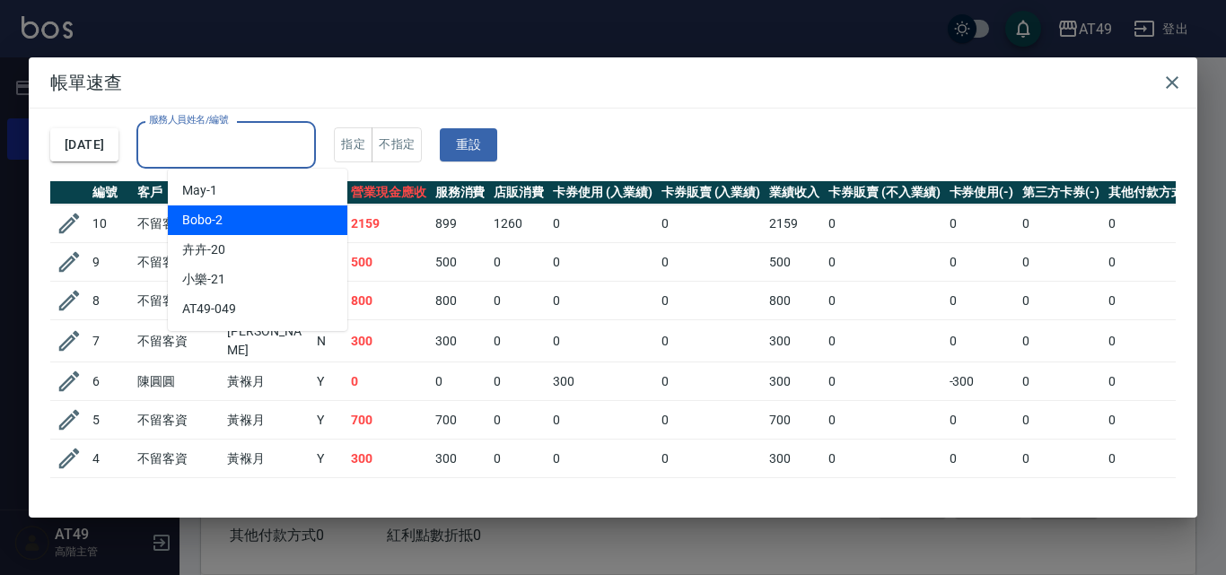
click at [257, 212] on div "Bobo -2" at bounding box center [257, 221] width 179 height 30
type input "Bobo-2"
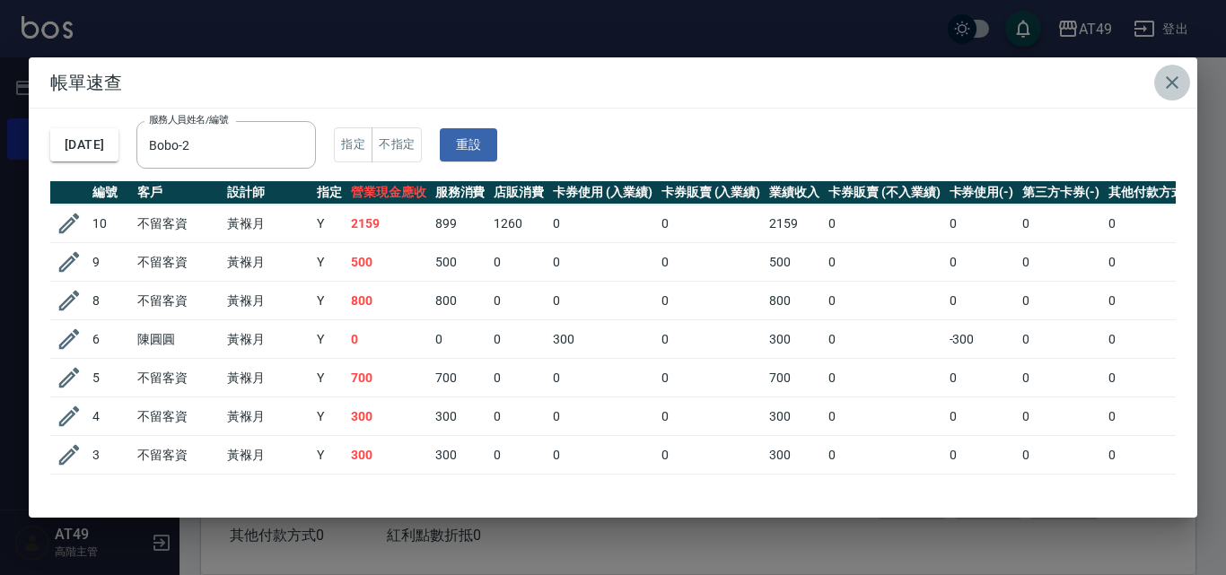
click at [1171, 78] on icon "button" at bounding box center [1172, 83] width 22 height 22
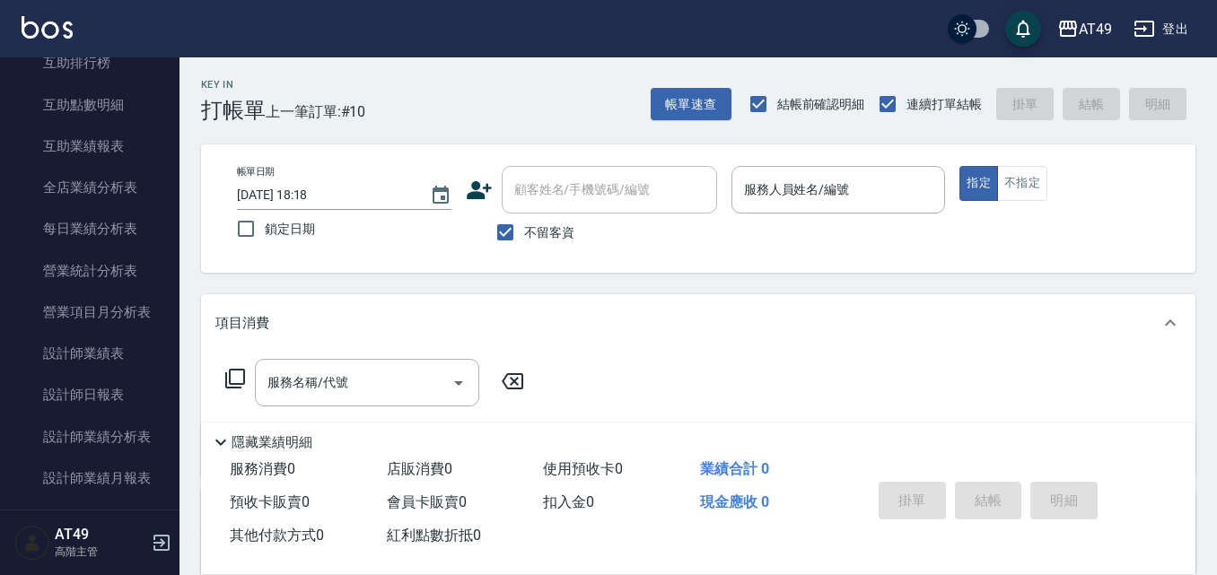
scroll to position [987, 0]
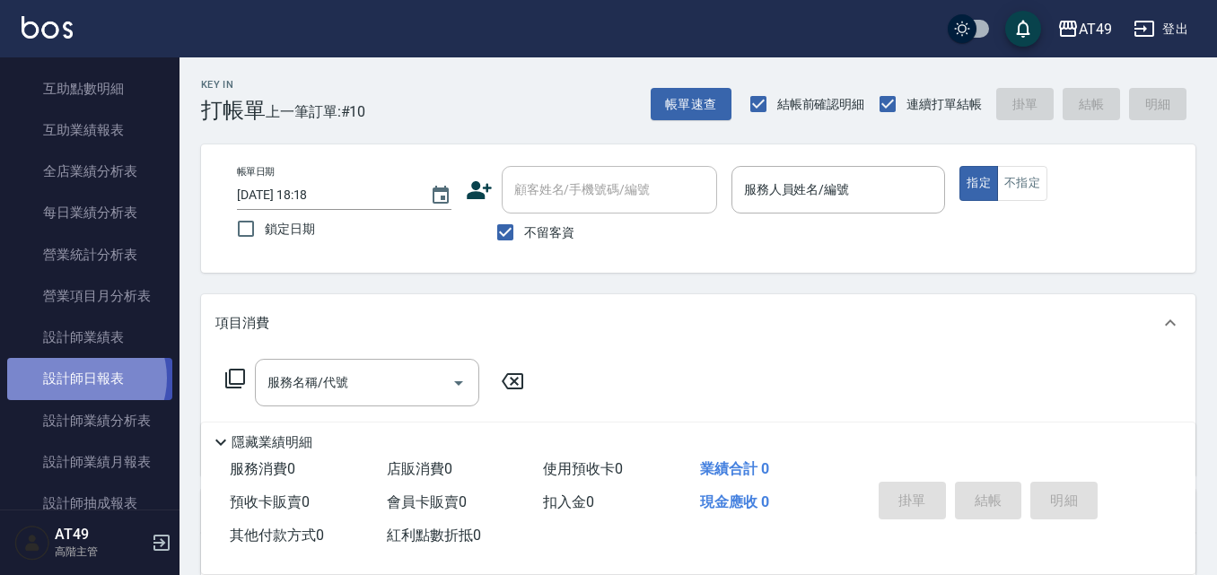
click at [85, 378] on link "設計師日報表" at bounding box center [89, 378] width 165 height 41
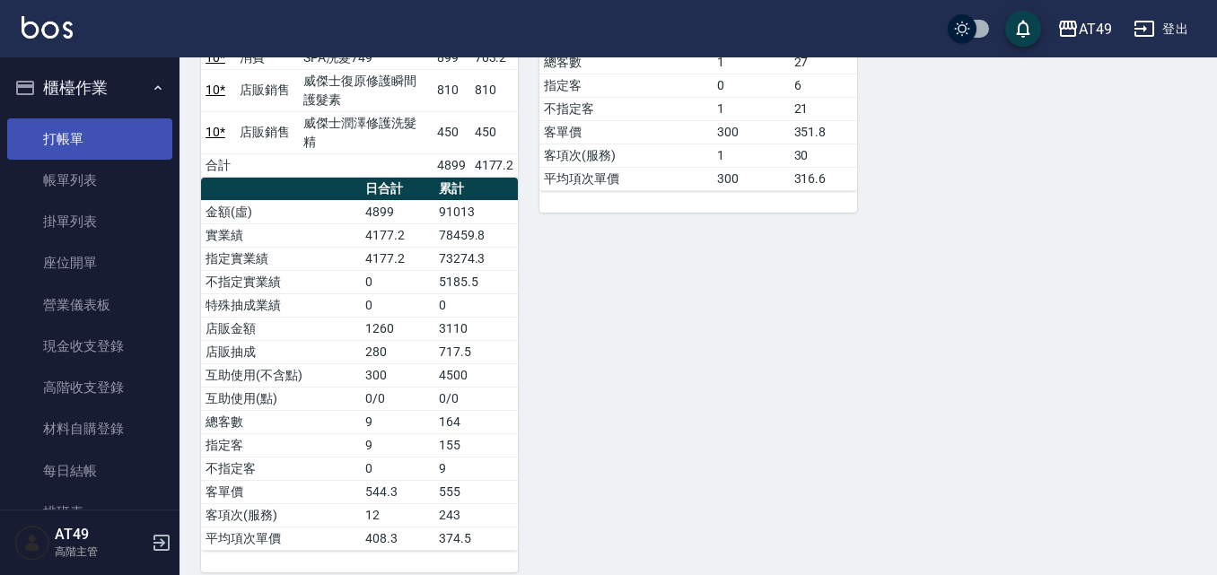
click at [100, 131] on link "打帳單" at bounding box center [89, 138] width 165 height 41
